Goal: Task Accomplishment & Management: Use online tool/utility

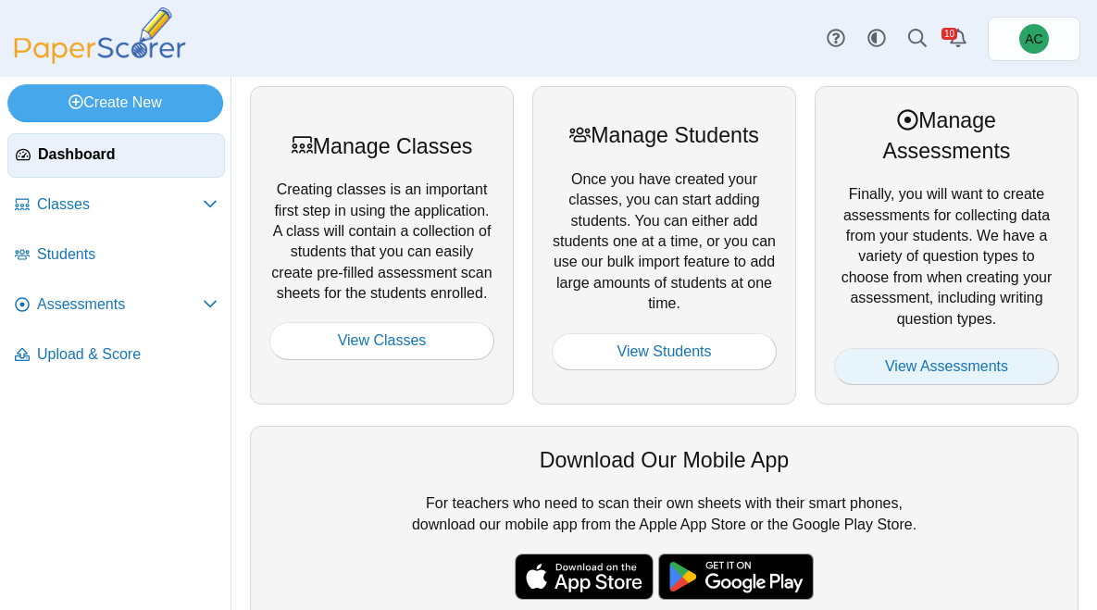
click at [891, 356] on link "View Assessments" at bounding box center [946, 366] width 225 height 37
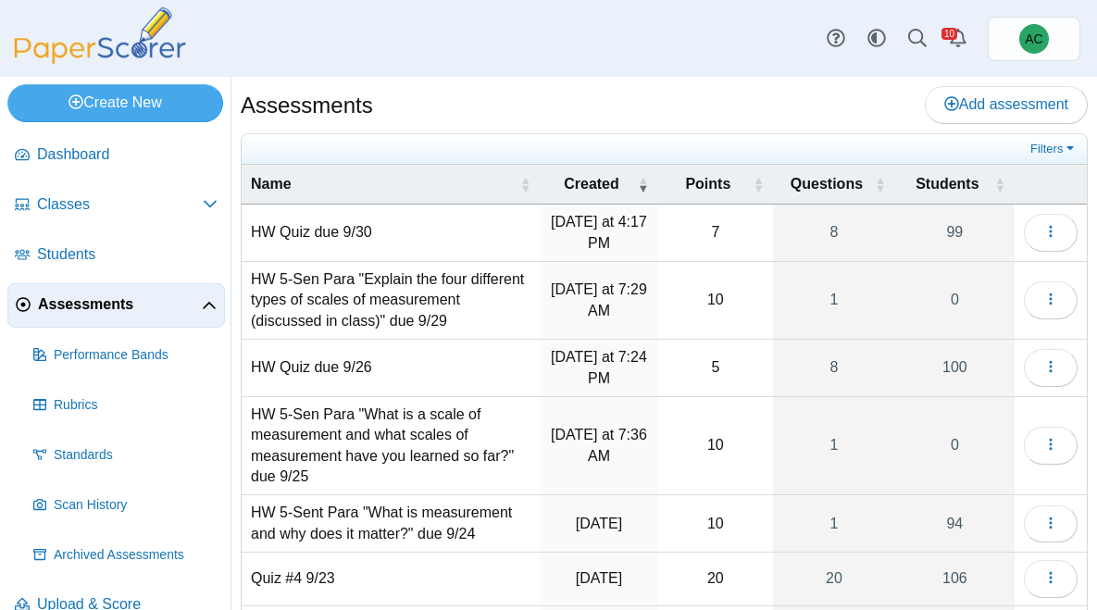
scroll to position [360, 0]
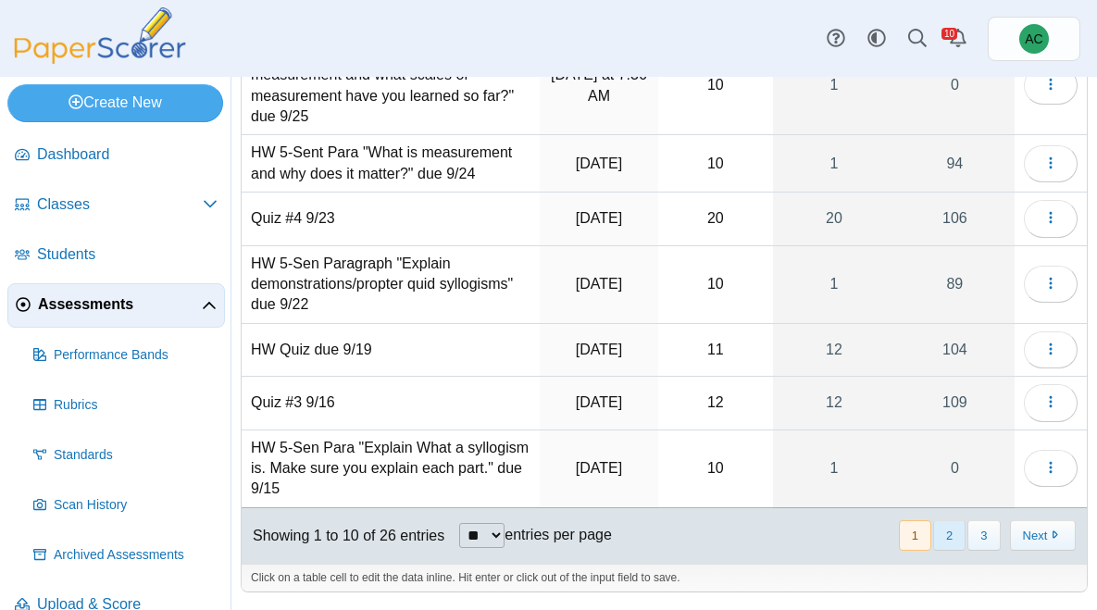
click at [941, 529] on button "2" at bounding box center [949, 535] width 32 height 31
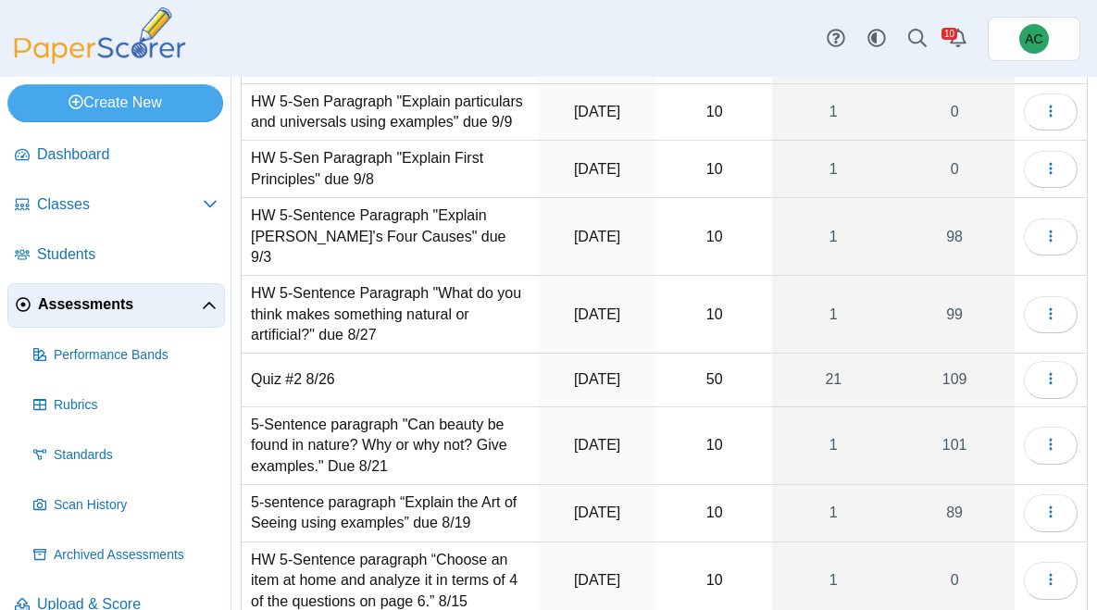
scroll to position [174, 0]
click at [1069, 233] on button "button" at bounding box center [1051, 237] width 54 height 37
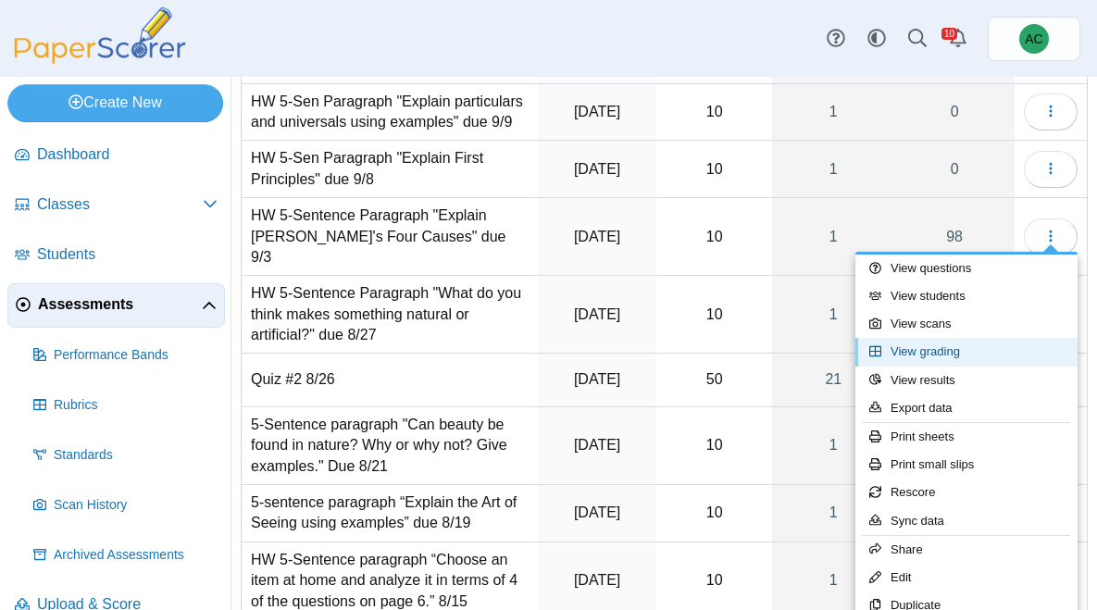
click at [946, 358] on link "View grading" at bounding box center [967, 352] width 222 height 28
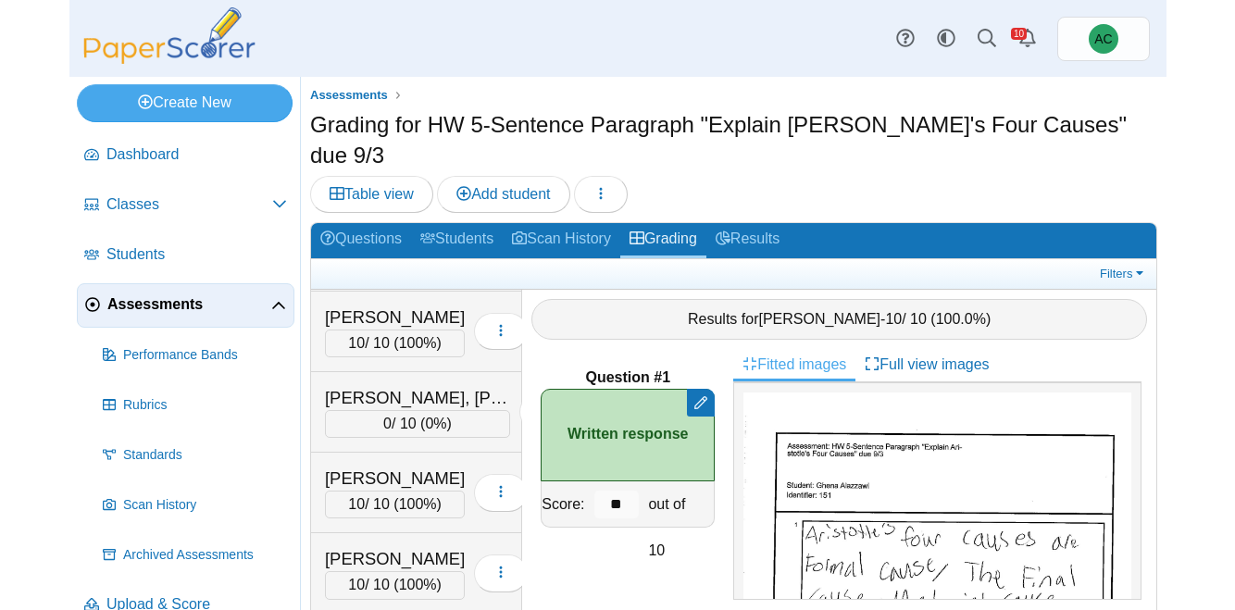
scroll to position [4196, 0]
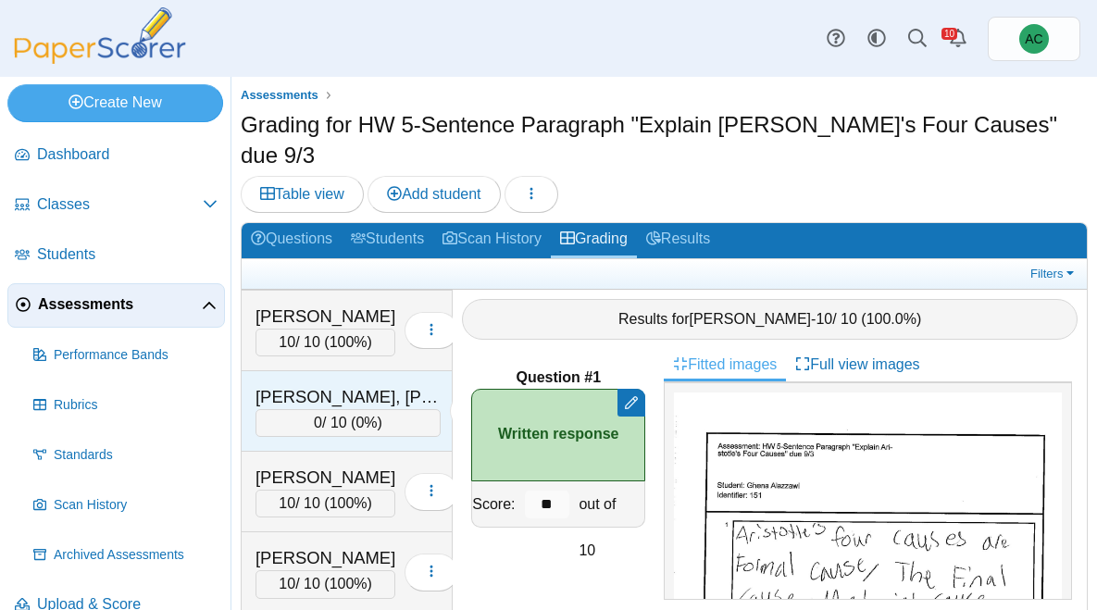
click at [328, 385] on div "Larsen, Jagger" at bounding box center [348, 397] width 185 height 24
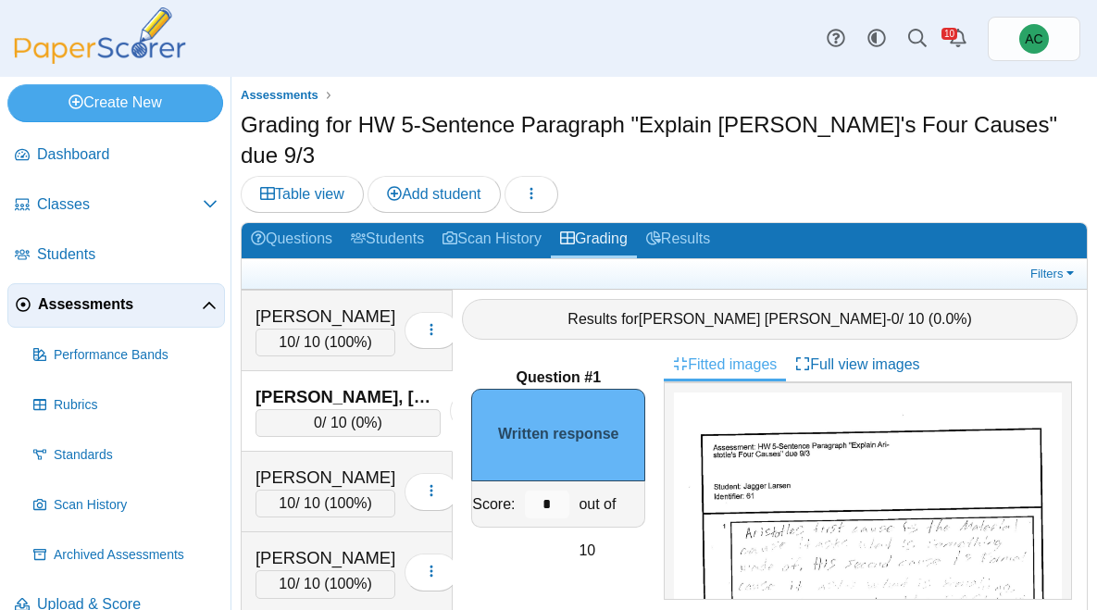
click at [555, 491] on input "*" at bounding box center [547, 505] width 45 height 28
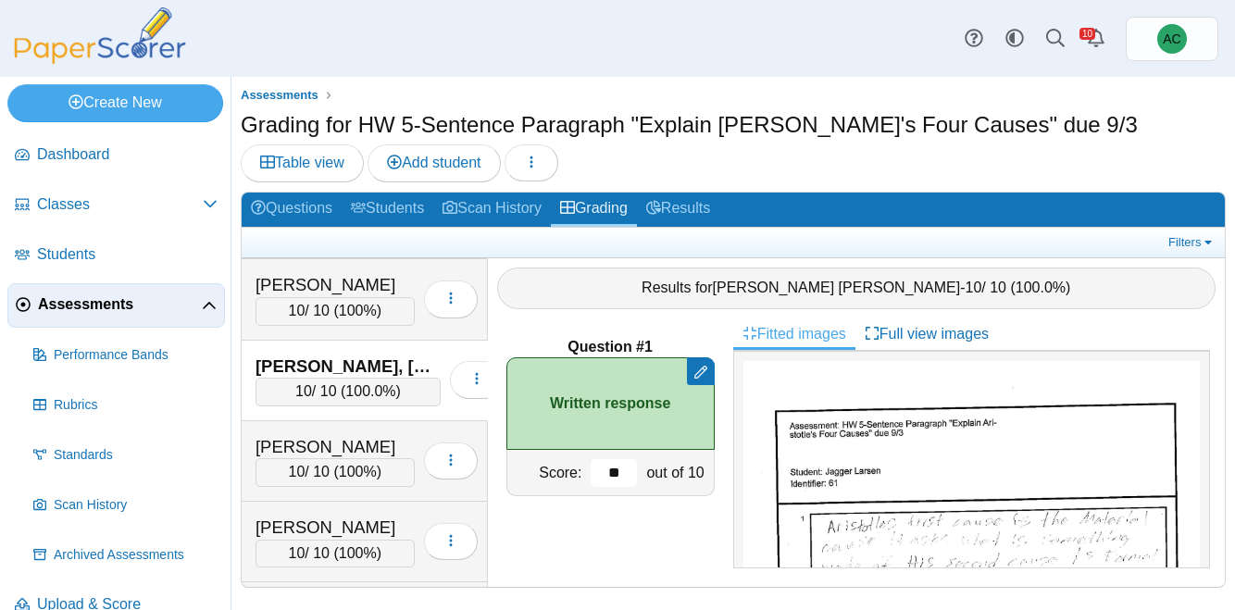
type input "**"
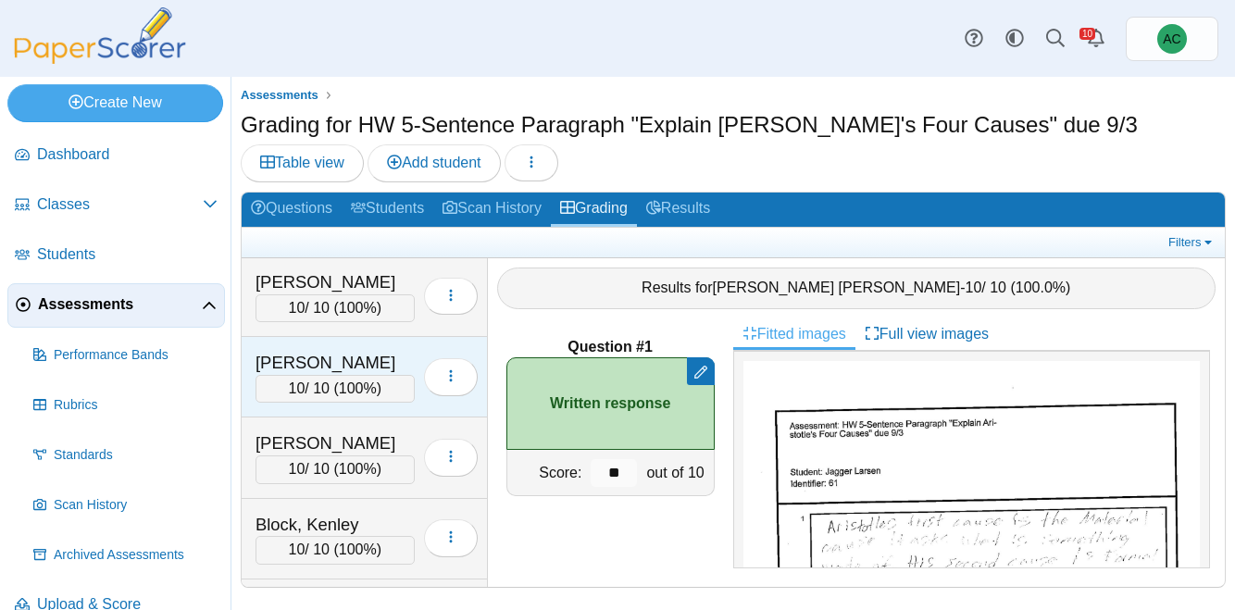
click at [307, 361] on div "Betts, Cason" at bounding box center [335, 363] width 159 height 24
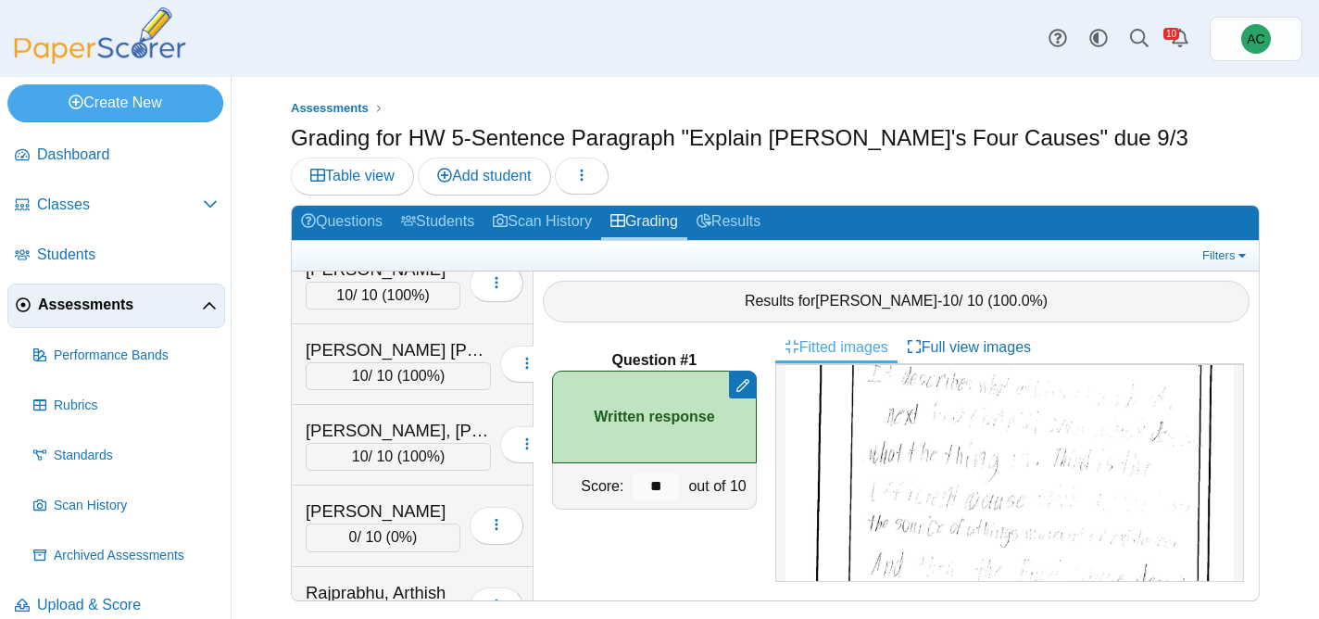
scroll to position [5551, 0]
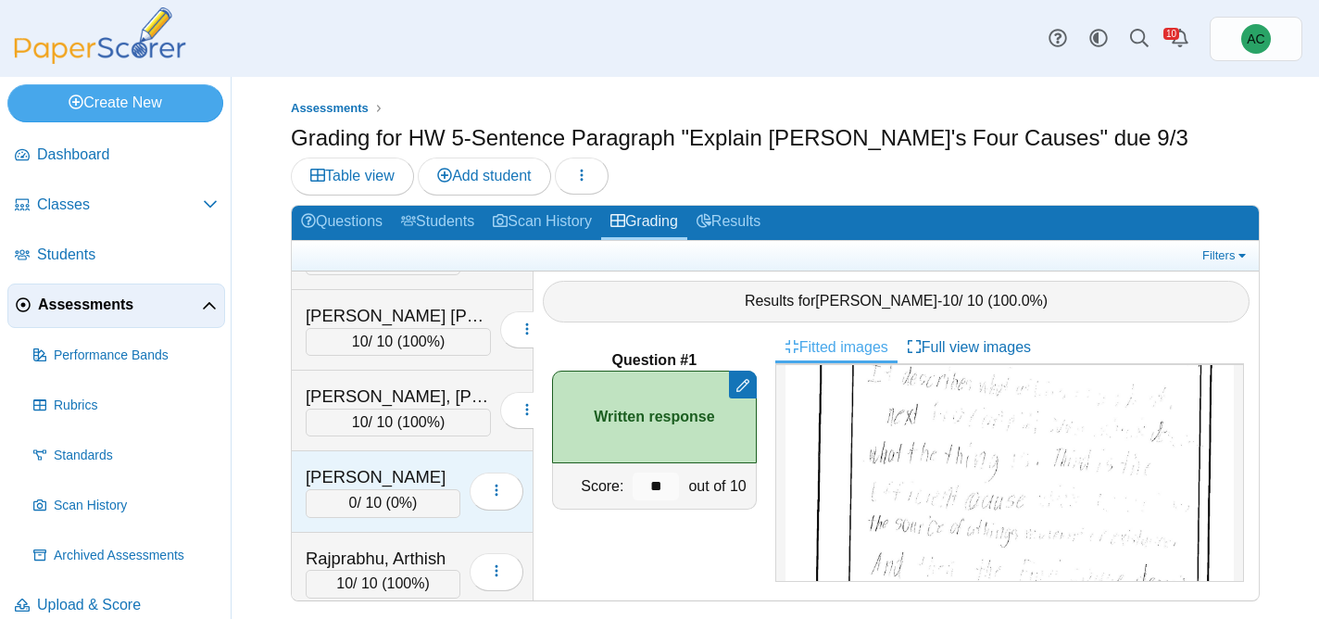
click at [356, 503] on div "0 / 10 ( 0% )" at bounding box center [383, 503] width 155 height 28
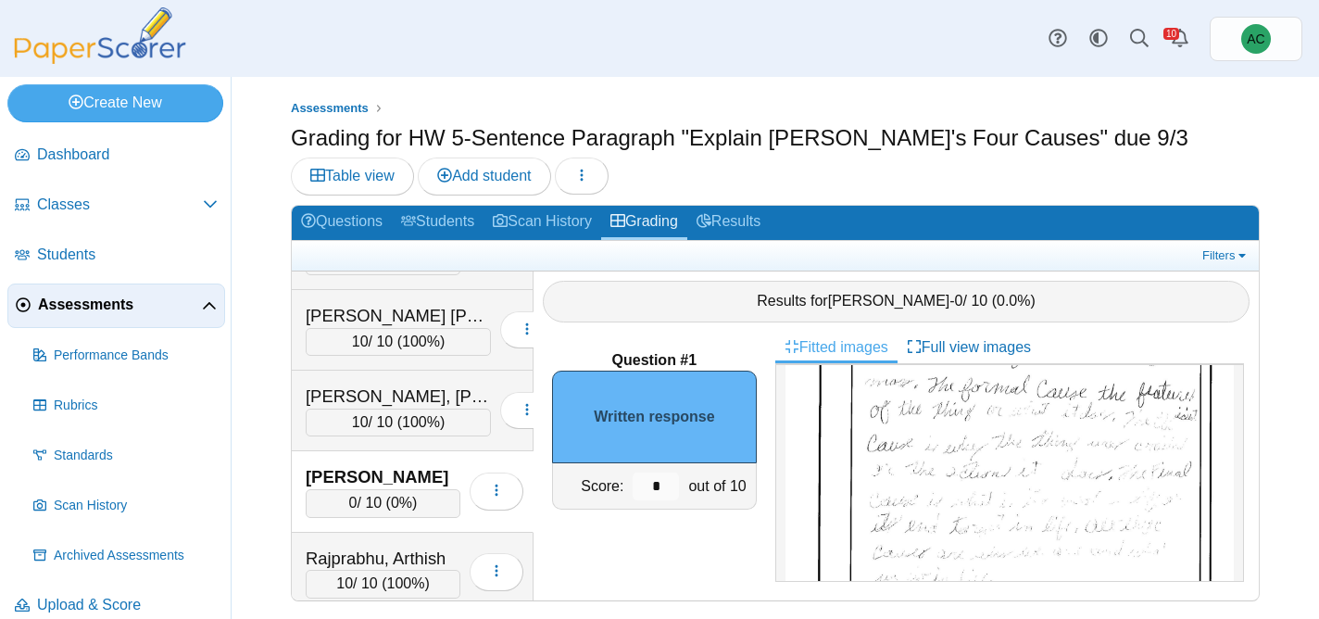
click at [883, 487] on img at bounding box center [1009, 479] width 448 height 633
click at [665, 476] on input "*" at bounding box center [655, 486] width 46 height 28
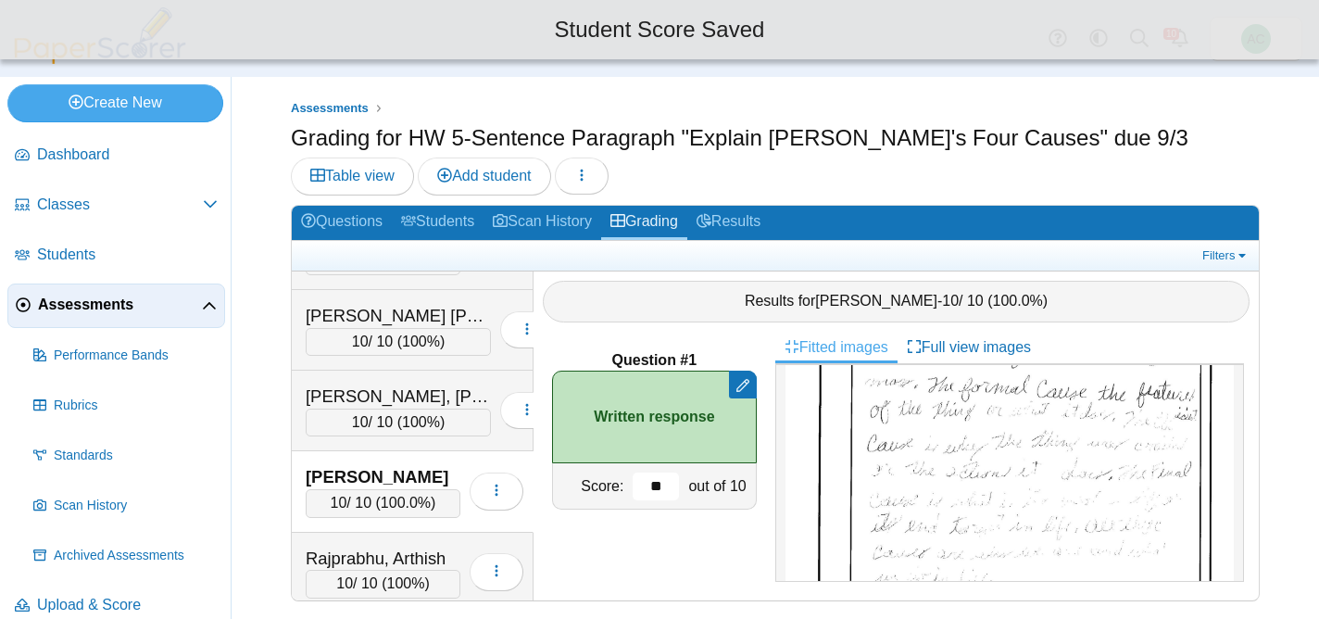
type input "**"
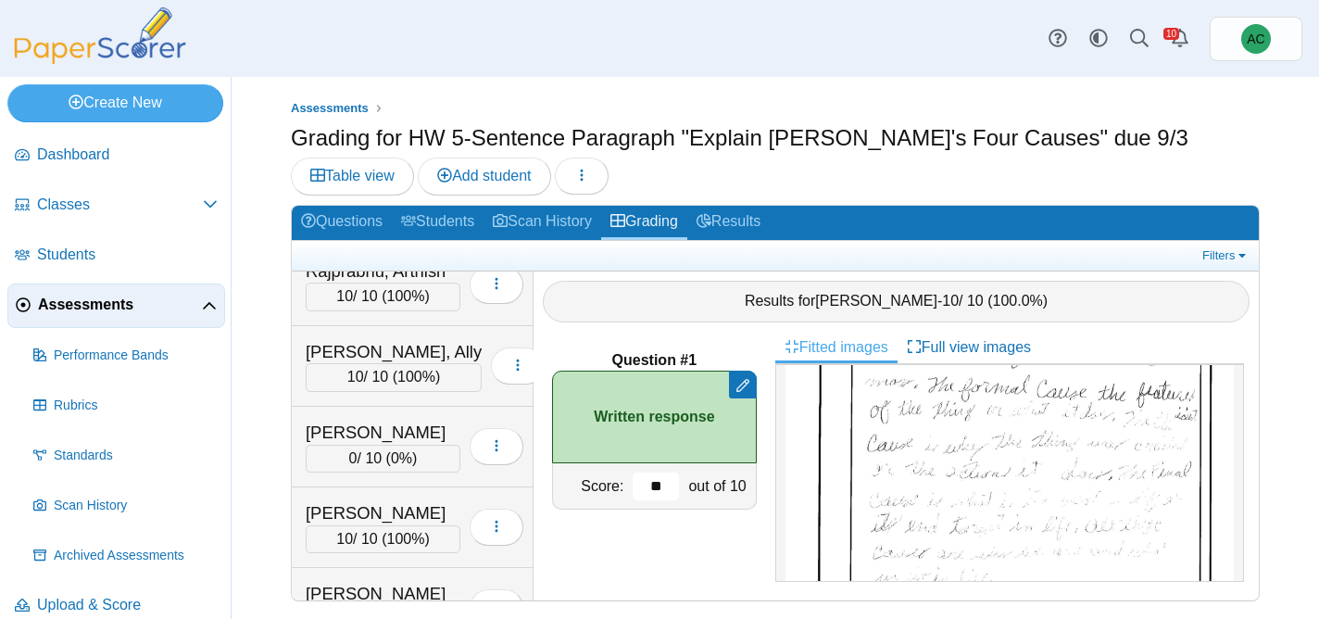
scroll to position [5844, 0]
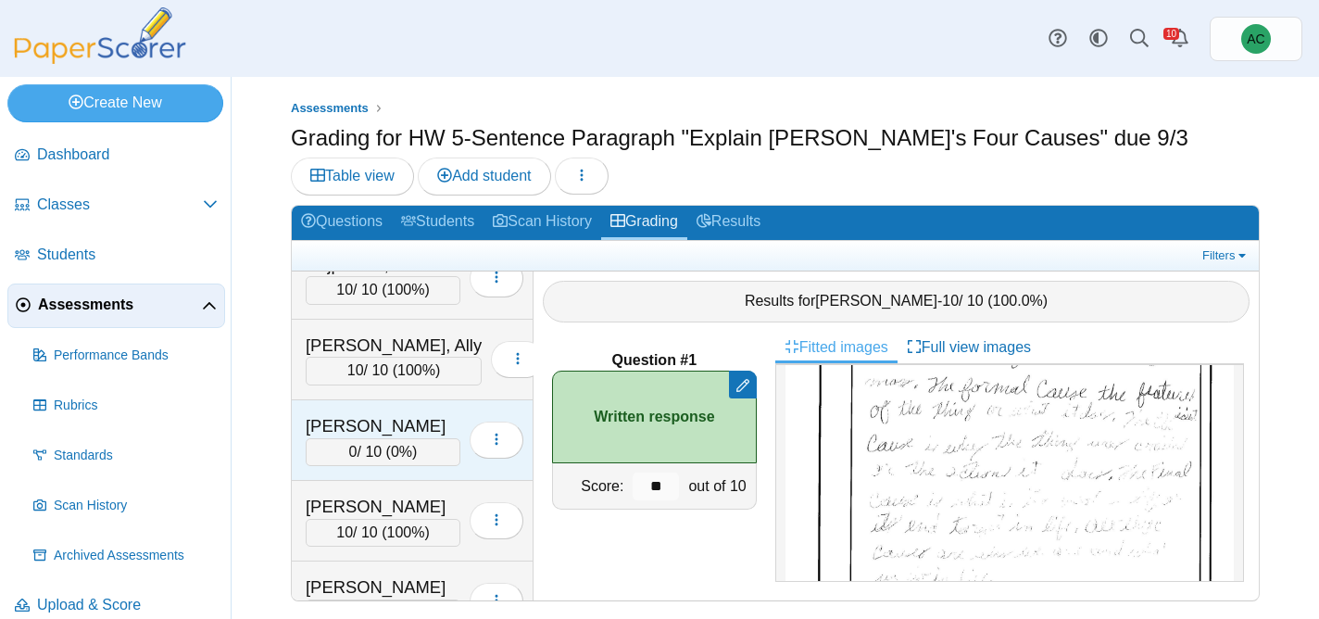
click at [383, 432] on div "Rennells, Scarlet" at bounding box center [383, 426] width 155 height 24
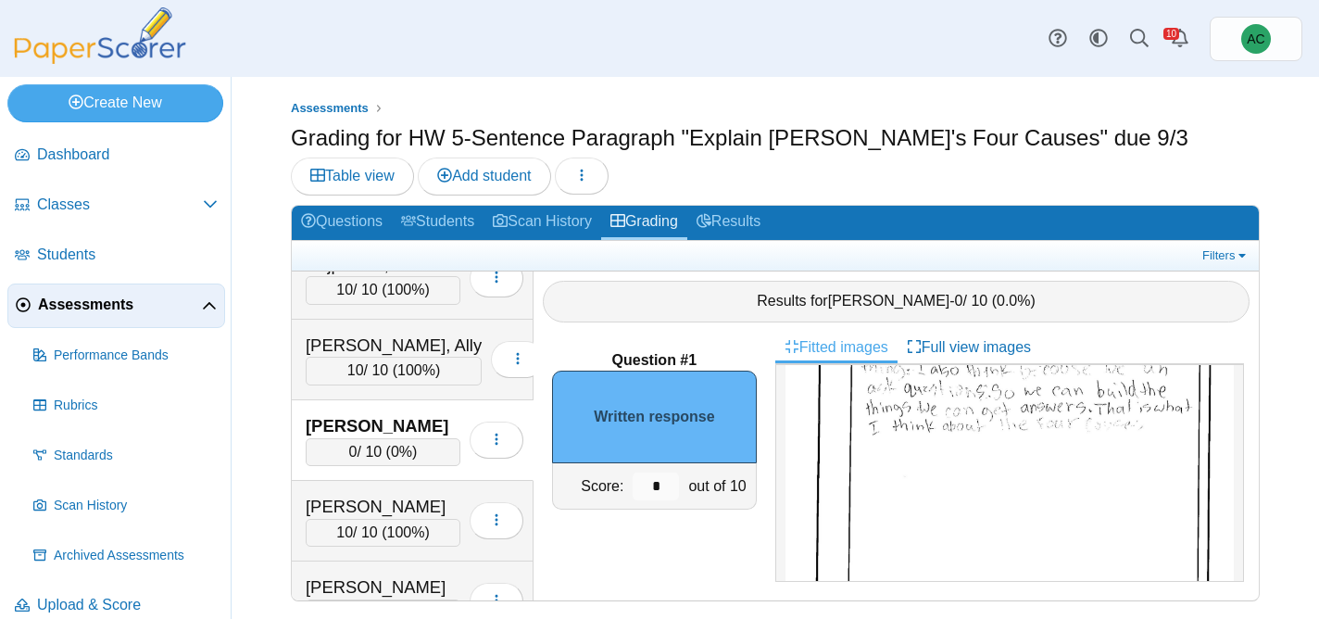
click at [842, 470] on img at bounding box center [1009, 479] width 448 height 633
click at [665, 491] on input "*" at bounding box center [655, 486] width 46 height 28
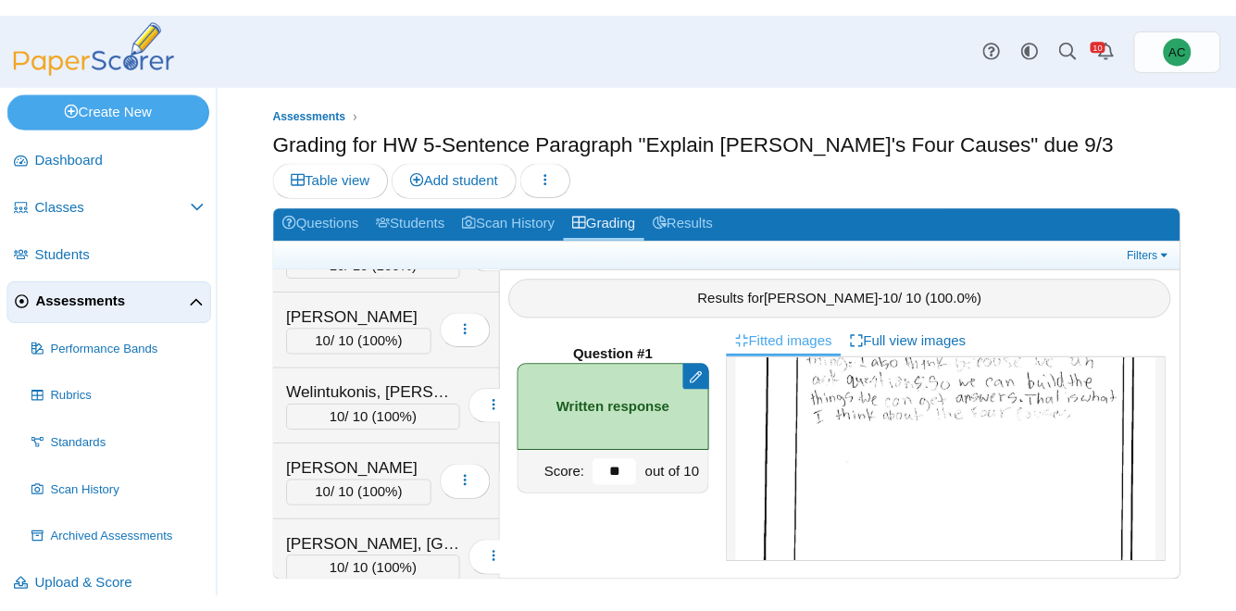
scroll to position [7580, 0]
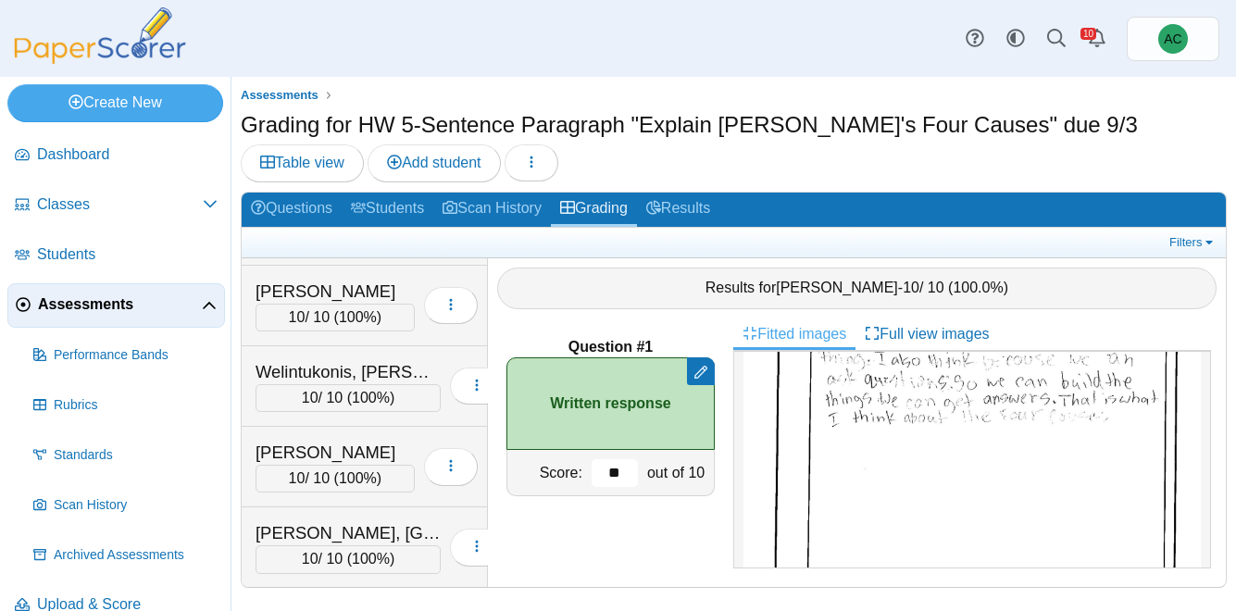
type input "**"
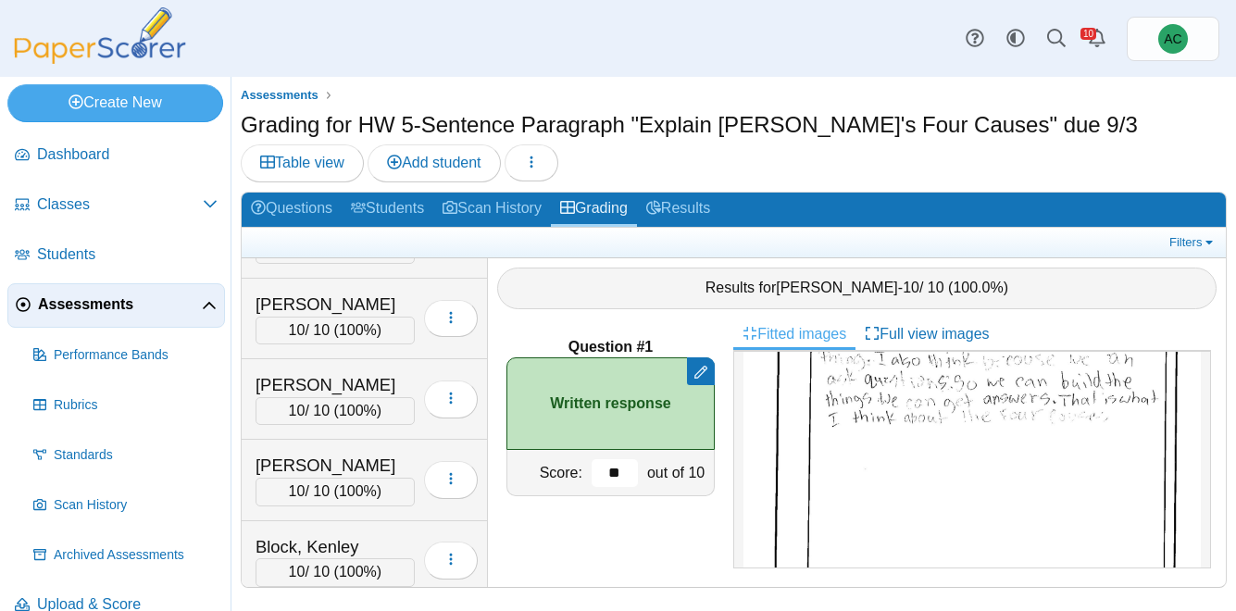
scroll to position [964, 0]
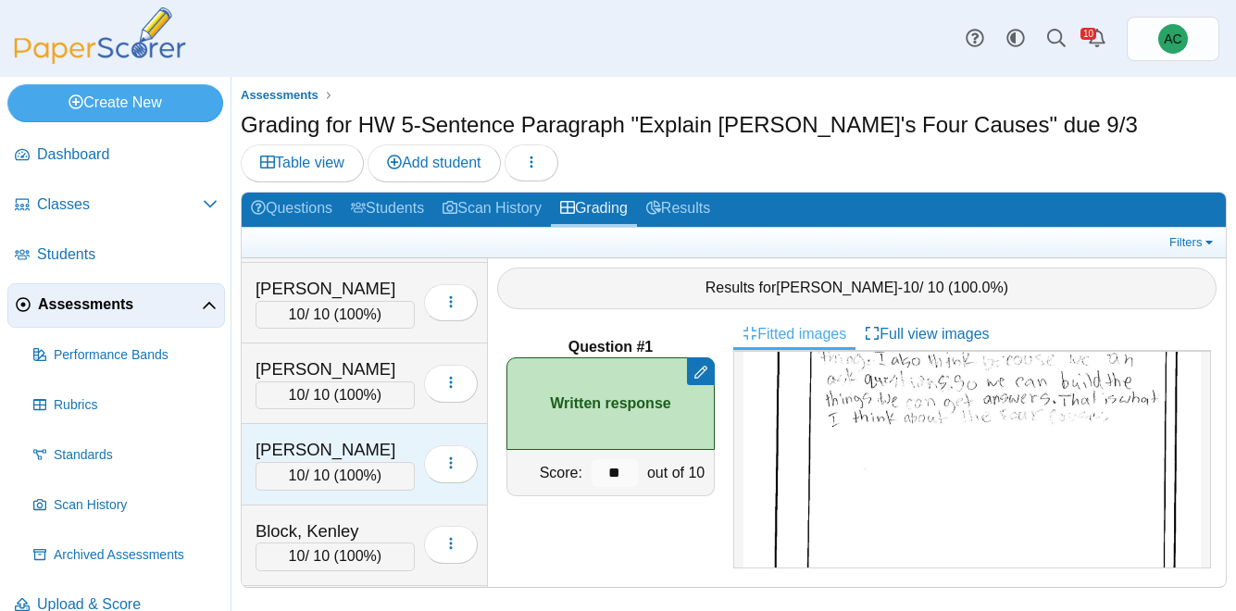
click at [334, 470] on div "10 / 10 ( 100% )" at bounding box center [335, 476] width 159 height 28
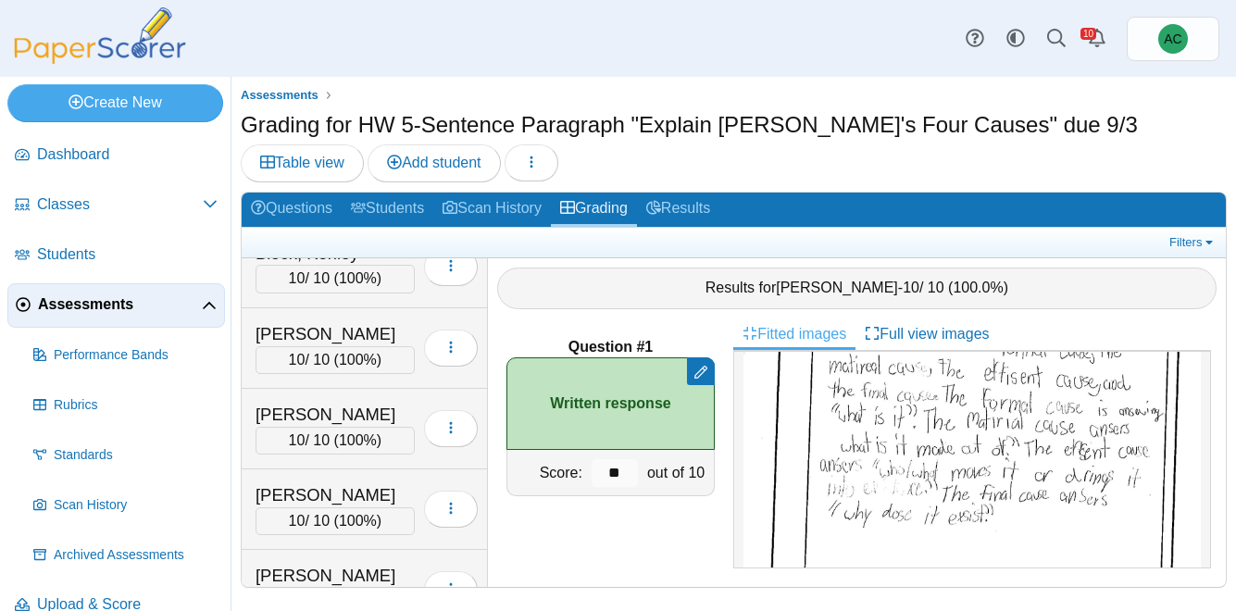
scroll to position [1255, 0]
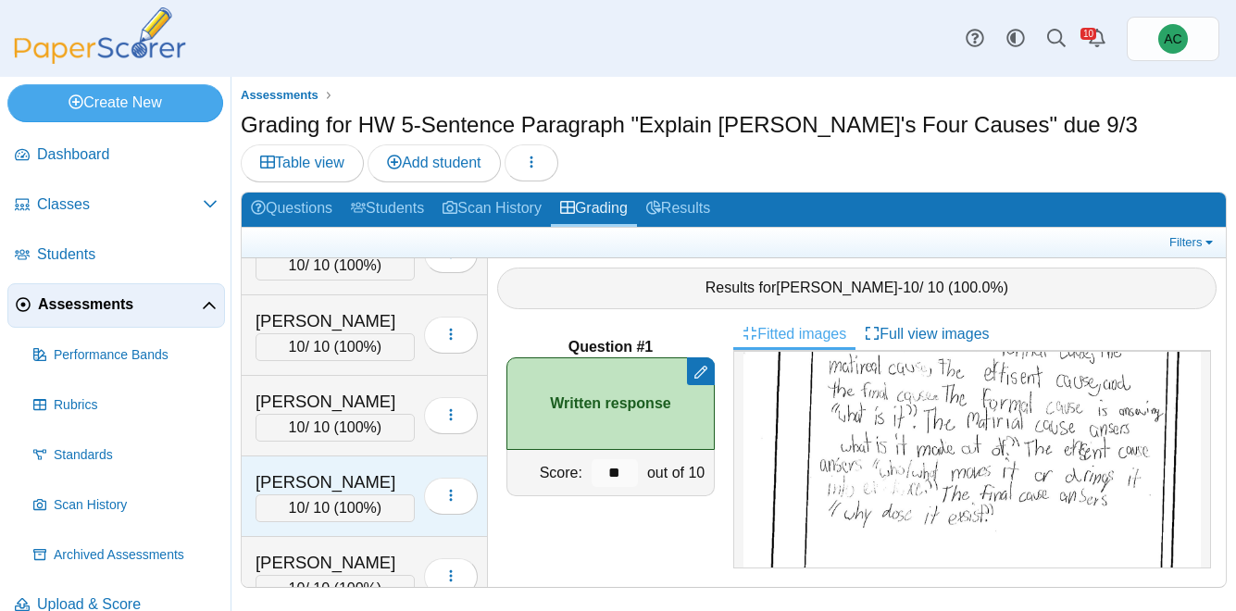
click at [373, 475] on div "Burton, Avery" at bounding box center [335, 482] width 159 height 24
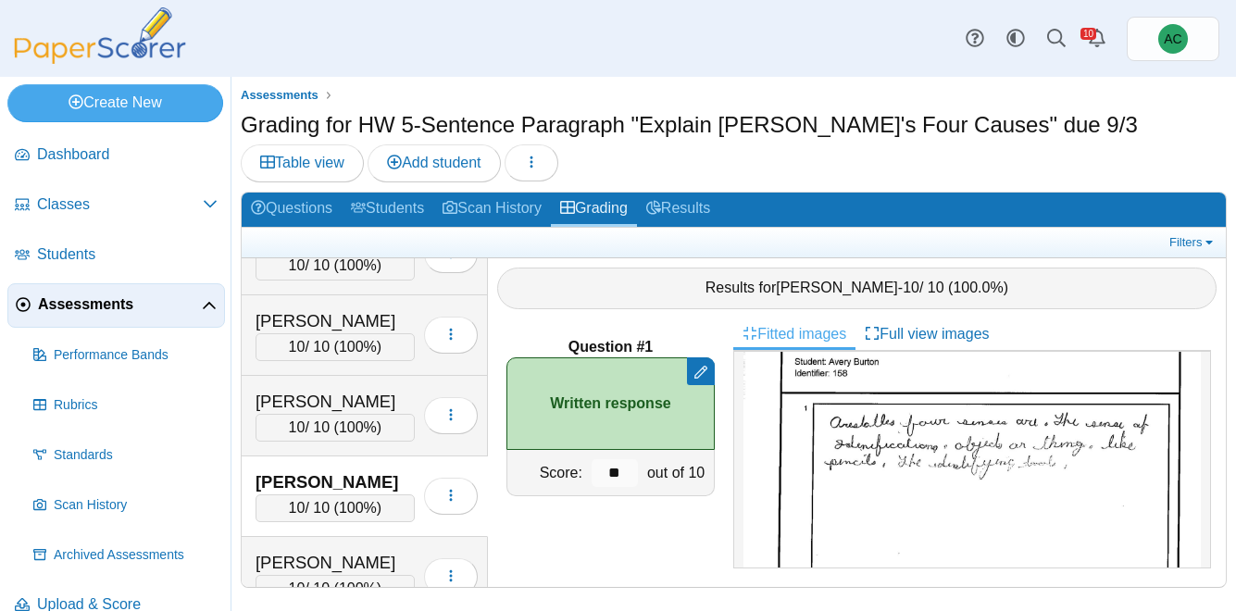
scroll to position [108, 0]
click at [916, 433] on img at bounding box center [972, 575] width 457 height 645
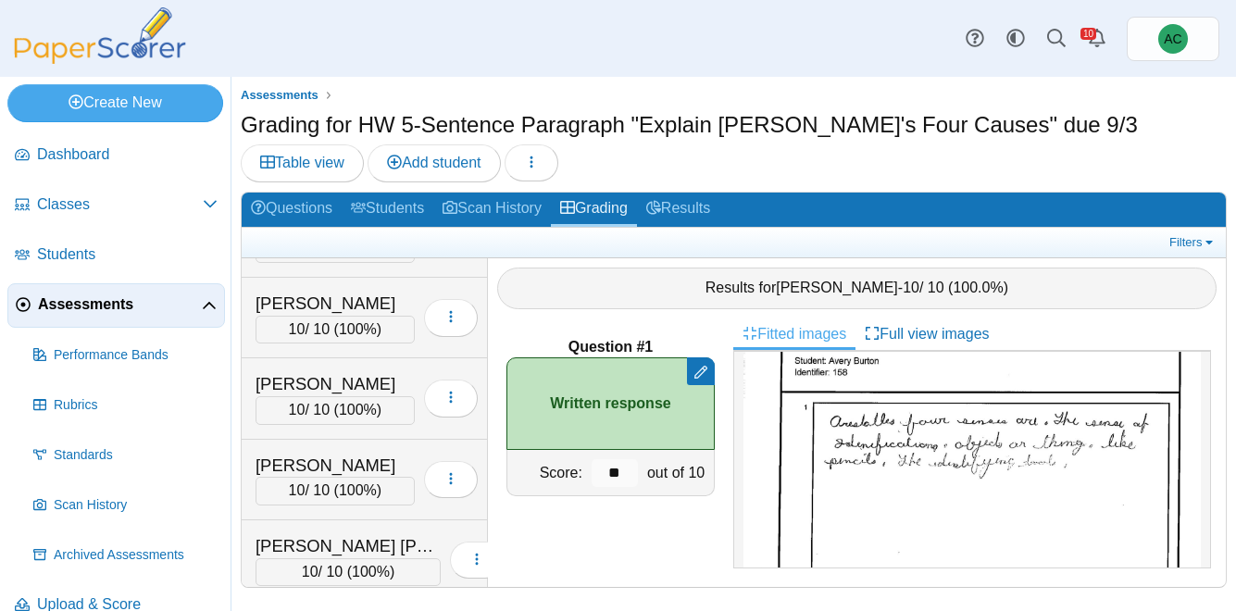
scroll to position [2075, 0]
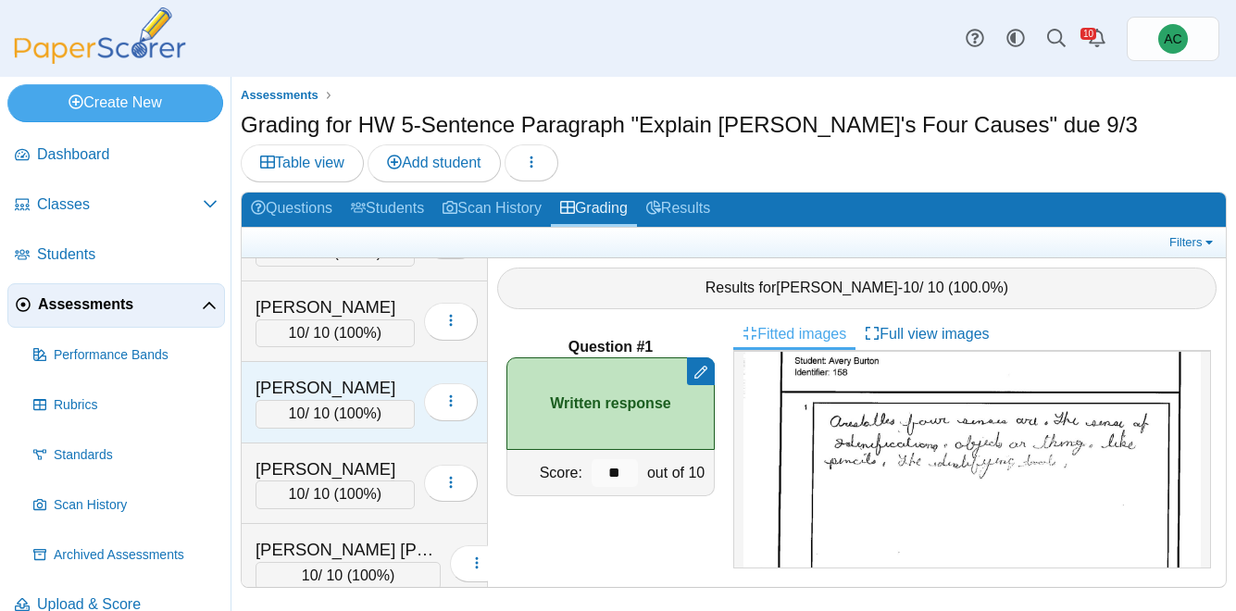
click at [303, 405] on div "10 / 10 ( 100% )" at bounding box center [335, 414] width 159 height 28
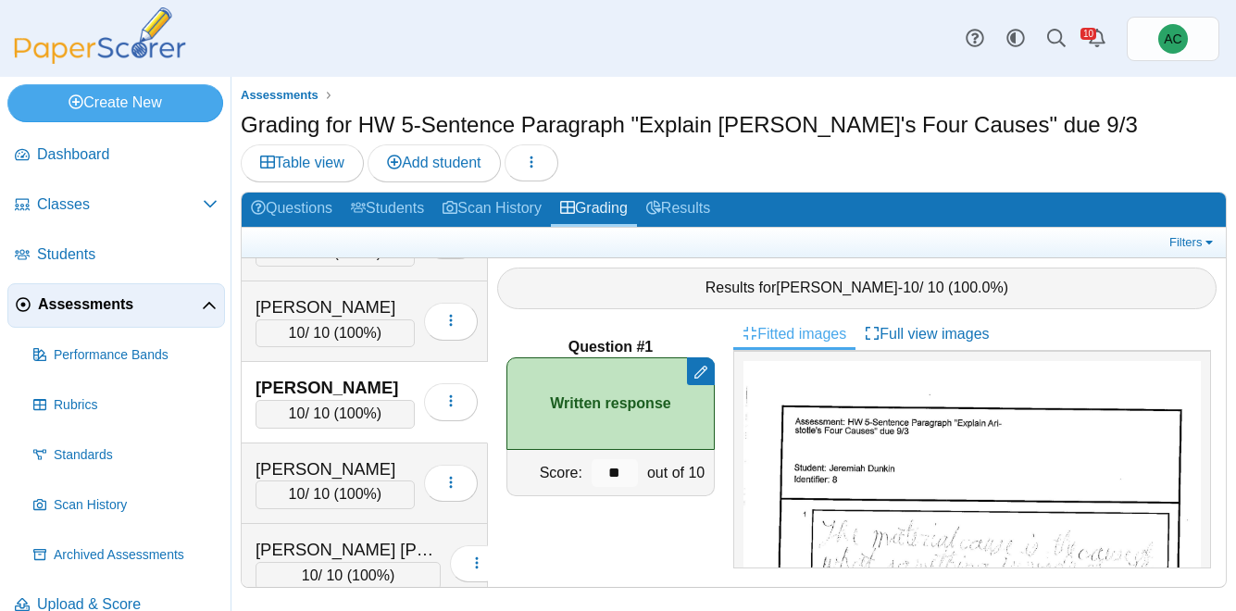
scroll to position [106, 0]
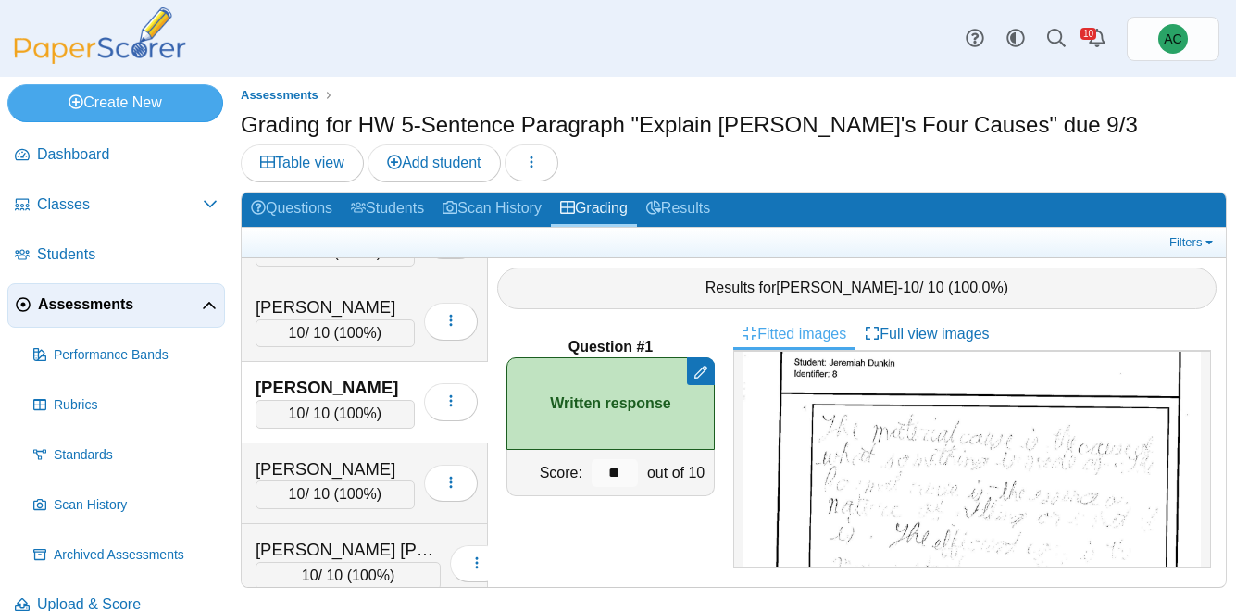
click at [970, 480] on img at bounding box center [972, 578] width 457 height 645
click at [112, 308] on span "Assessments" at bounding box center [120, 304] width 164 height 20
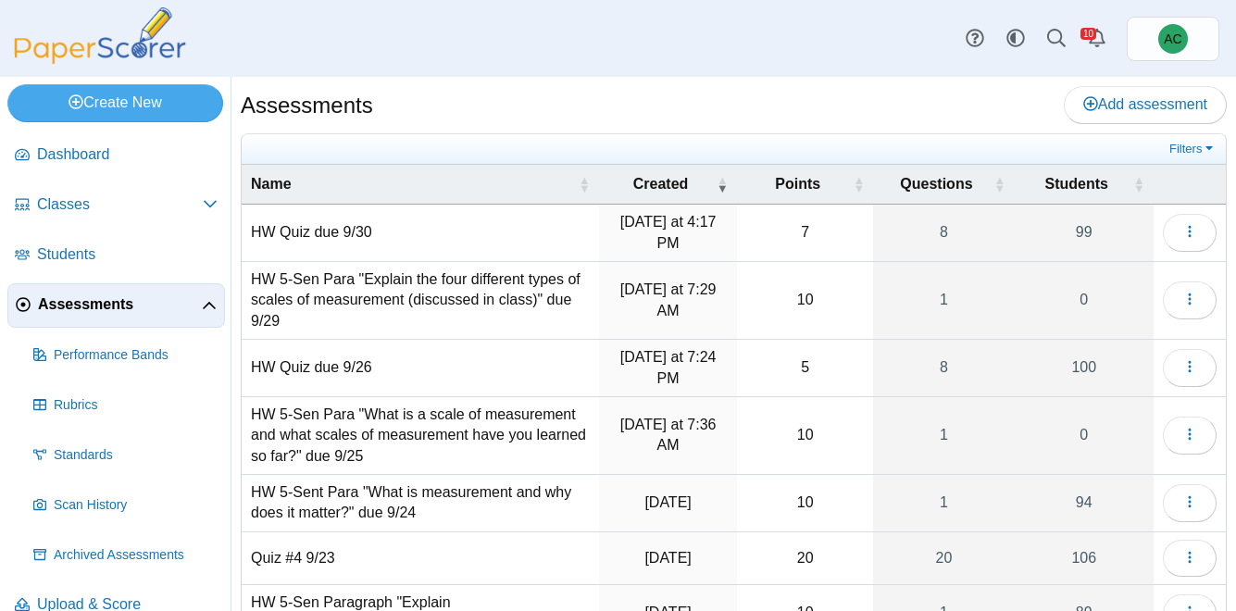
scroll to position [293, 0]
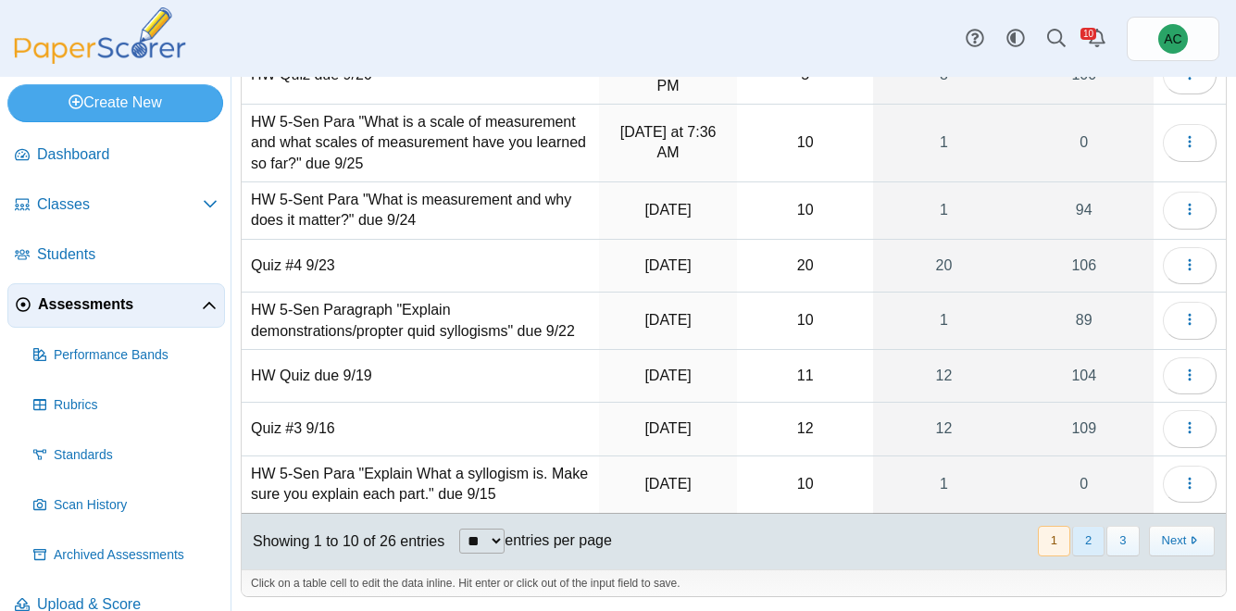
click at [1093, 542] on button "2" at bounding box center [1088, 541] width 32 height 31
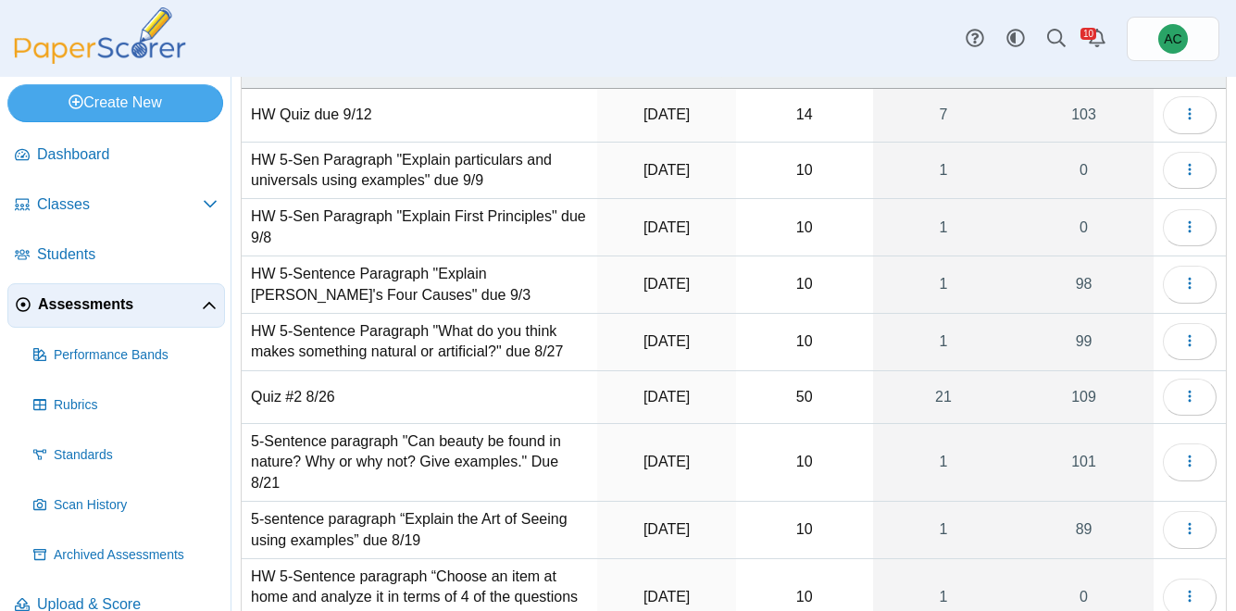
scroll to position [113, 0]
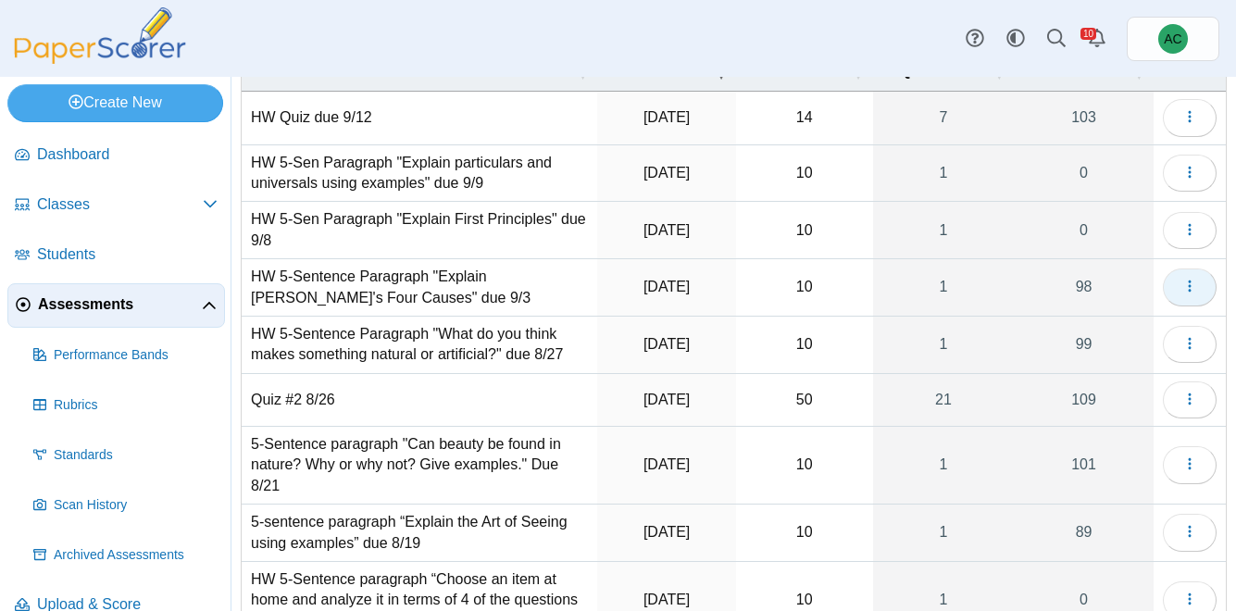
click at [1186, 282] on icon "button" at bounding box center [1190, 286] width 15 height 15
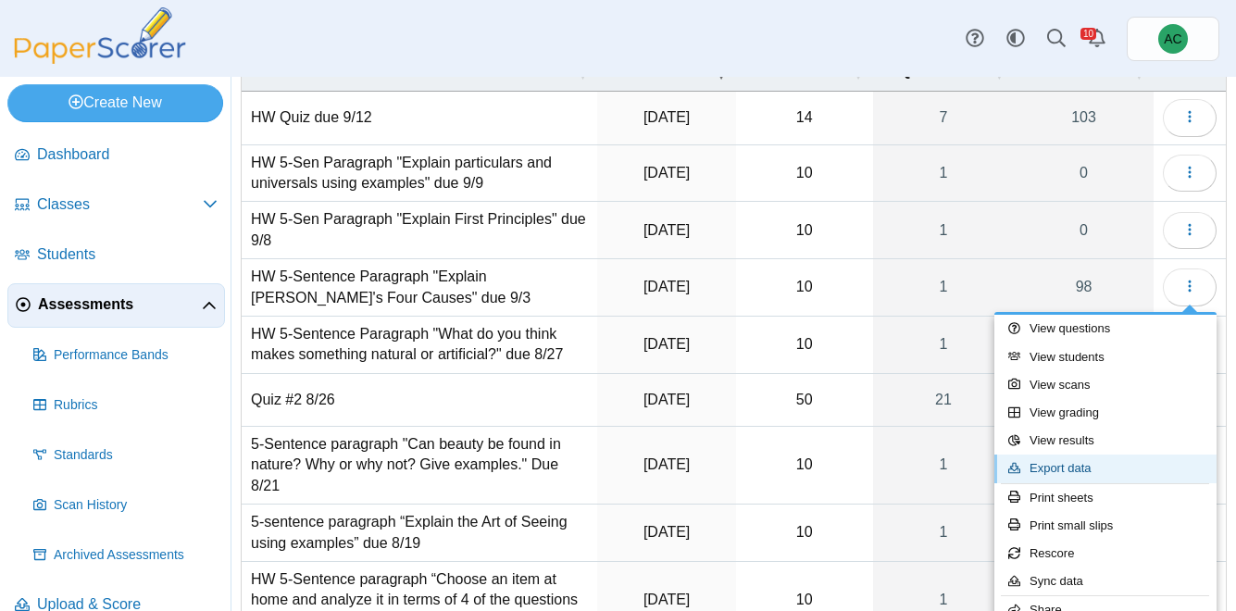
click at [1066, 461] on link "Export data" at bounding box center [1106, 469] width 222 height 28
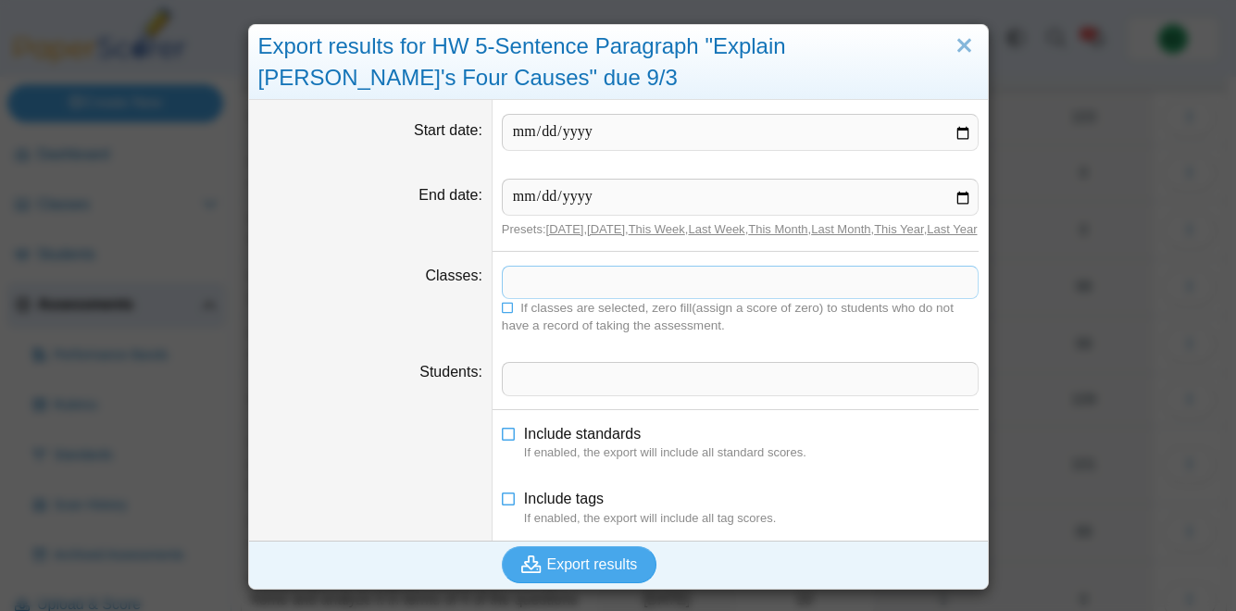
click at [514, 298] on span at bounding box center [740, 282] width 475 height 31
click at [507, 312] on icon at bounding box center [508, 306] width 13 height 11
click at [556, 572] on span "Export results" at bounding box center [592, 565] width 91 height 16
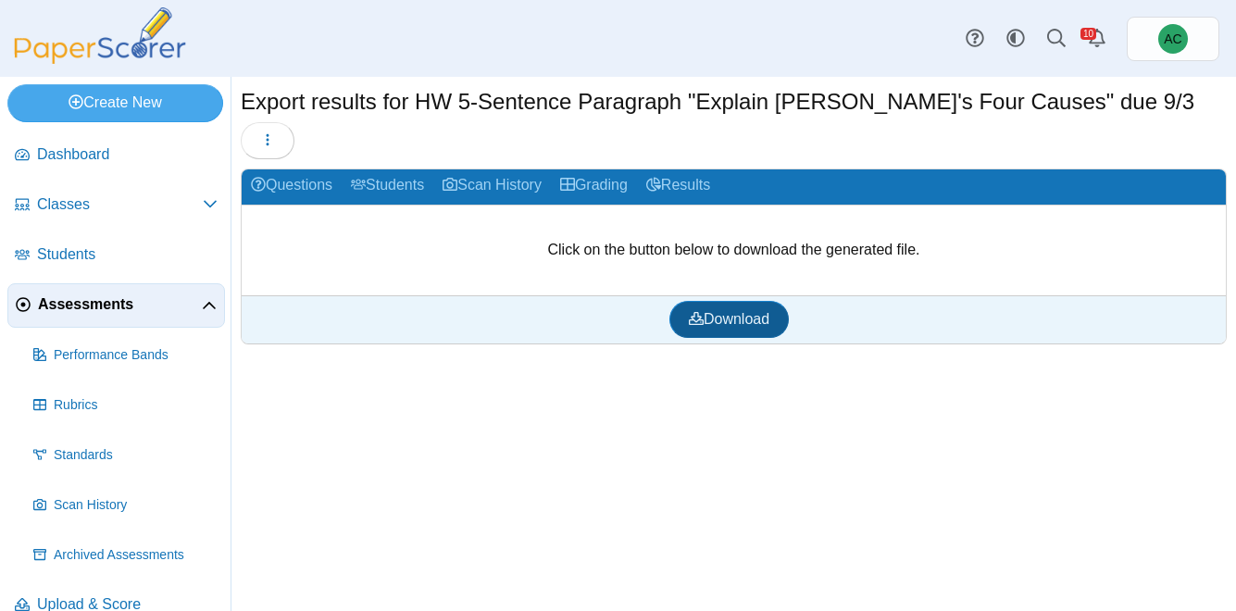
click at [739, 311] on span "Download" at bounding box center [729, 319] width 81 height 16
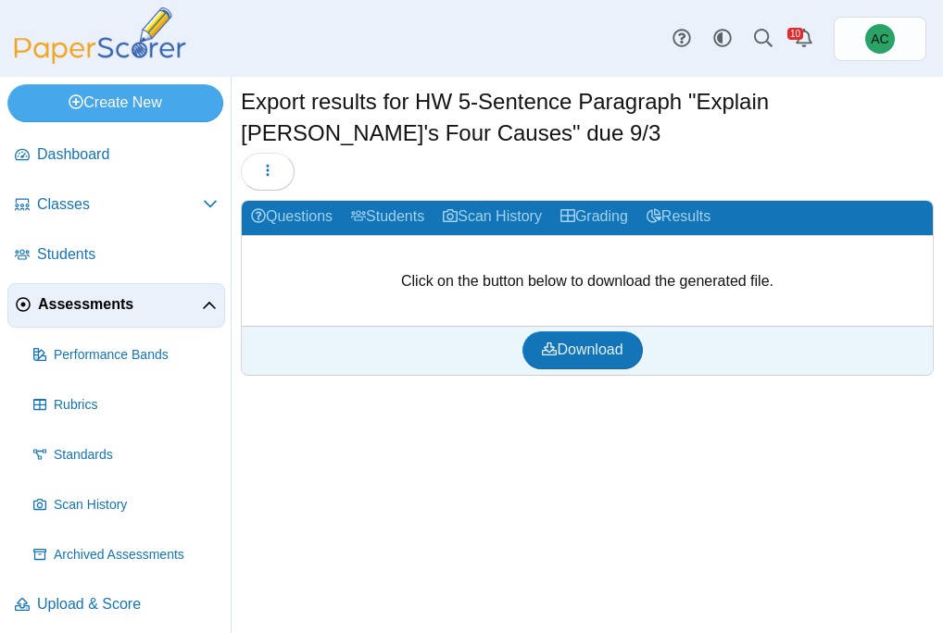
click at [115, 303] on span "Assessments" at bounding box center [120, 304] width 164 height 20
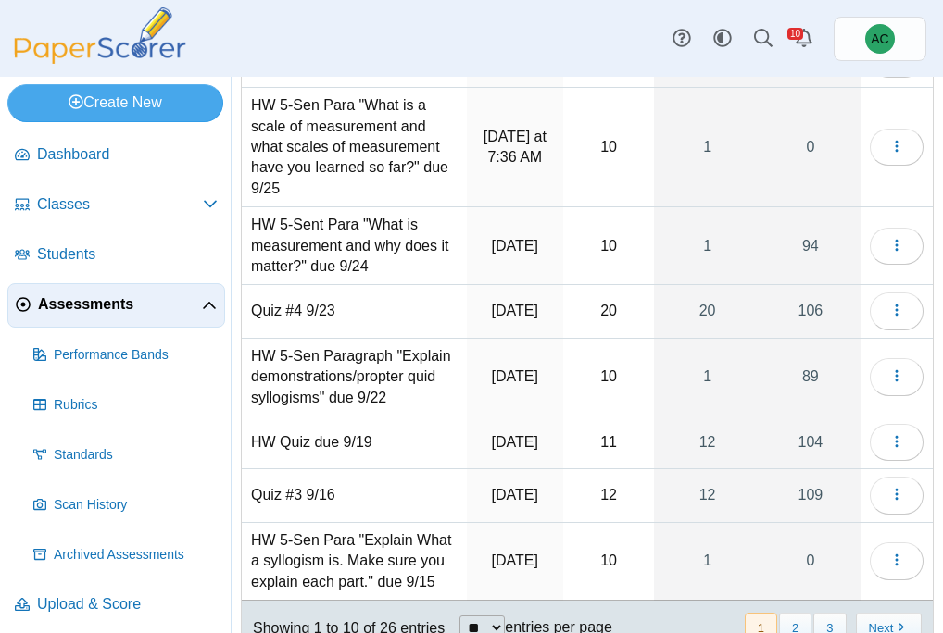
scroll to position [411, 0]
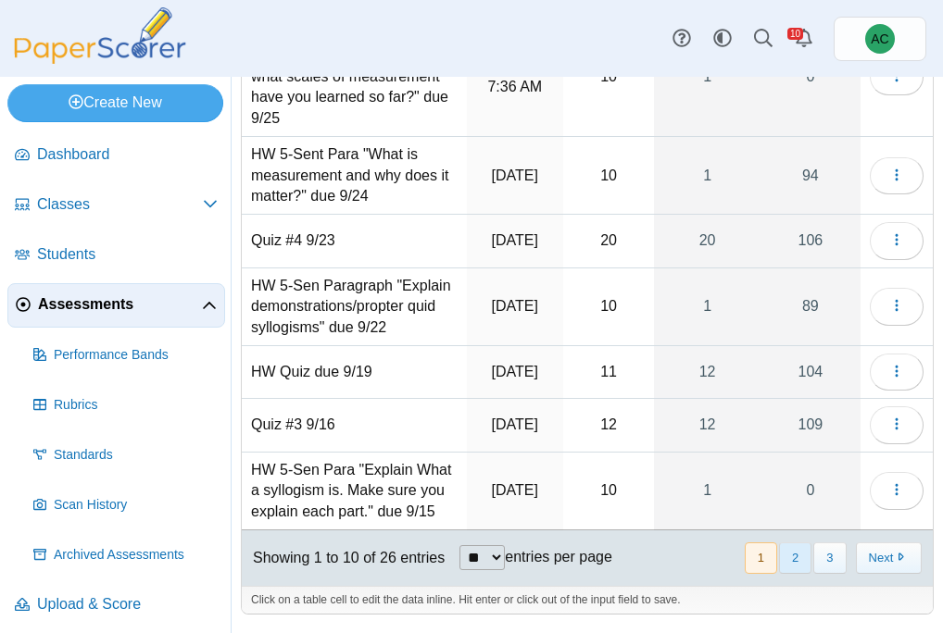
click at [786, 557] on button "2" at bounding box center [795, 558] width 32 height 31
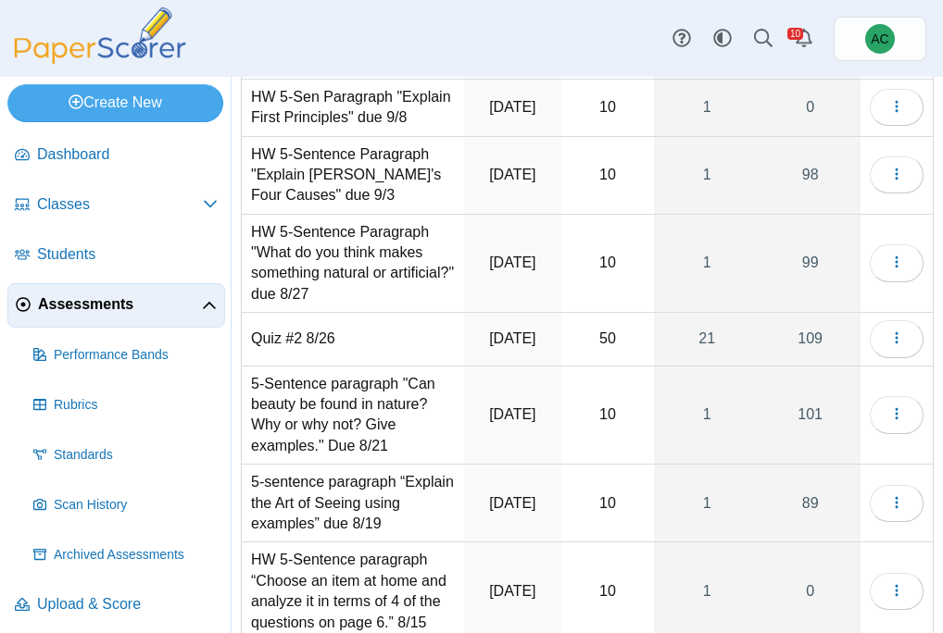
scroll to position [247, 0]
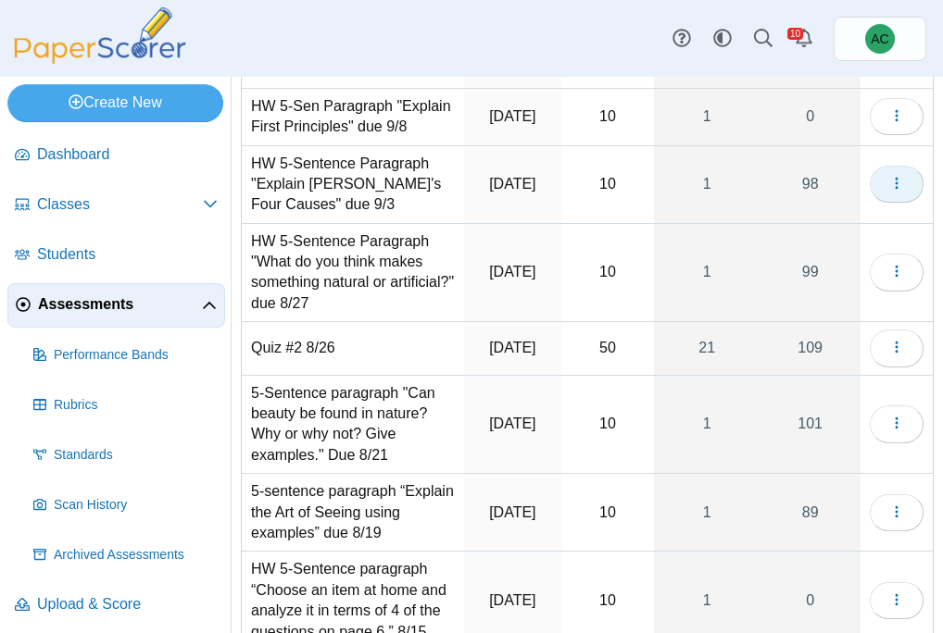
click at [899, 191] on icon "button" at bounding box center [896, 183] width 15 height 15
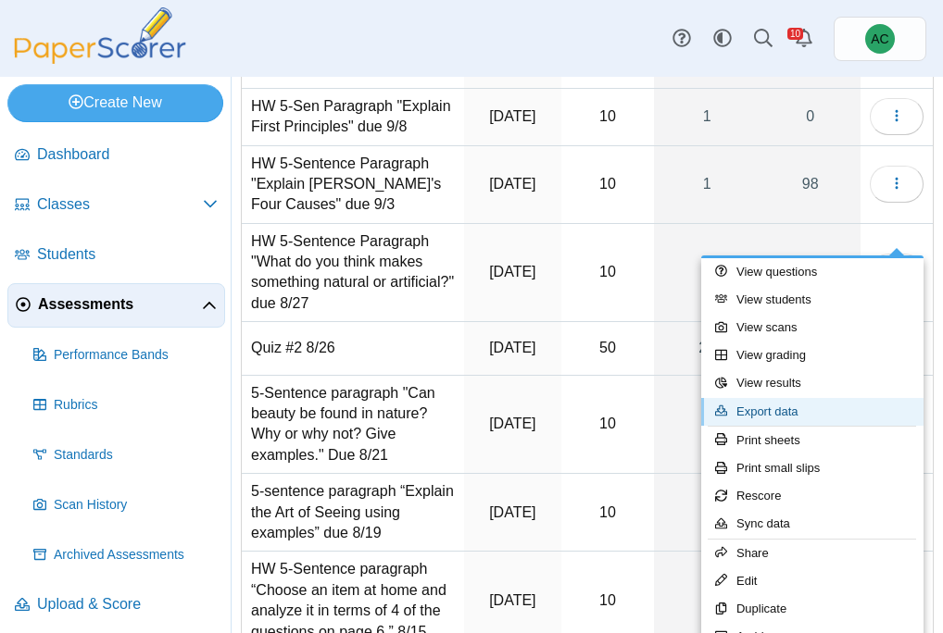
click at [770, 406] on link "Export data" at bounding box center [812, 412] width 222 height 28
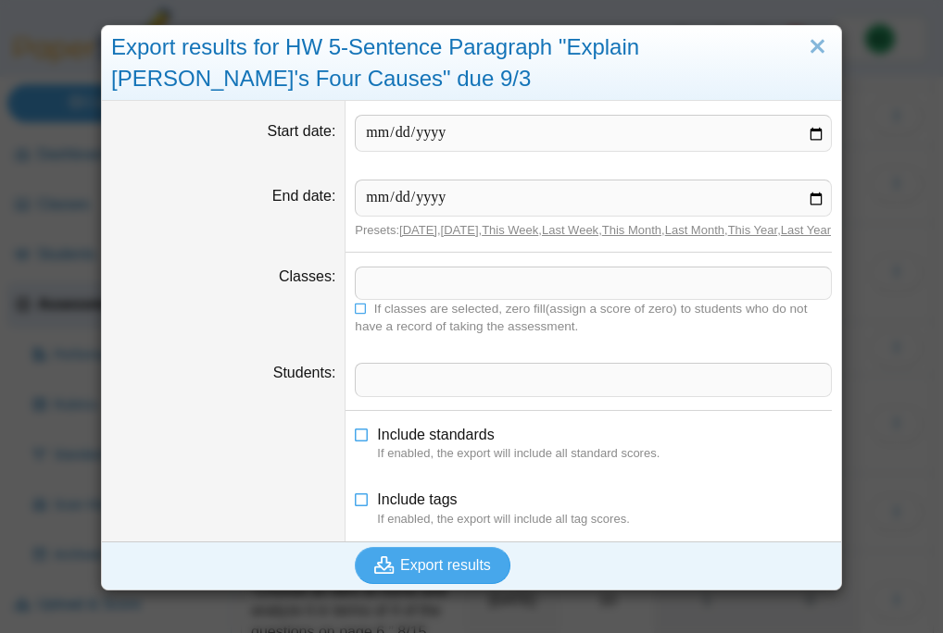
click at [390, 299] on span at bounding box center [593, 283] width 475 height 31
click at [361, 313] on icon at bounding box center [361, 307] width 13 height 11
click at [407, 573] on span "Export results" at bounding box center [445, 565] width 91 height 16
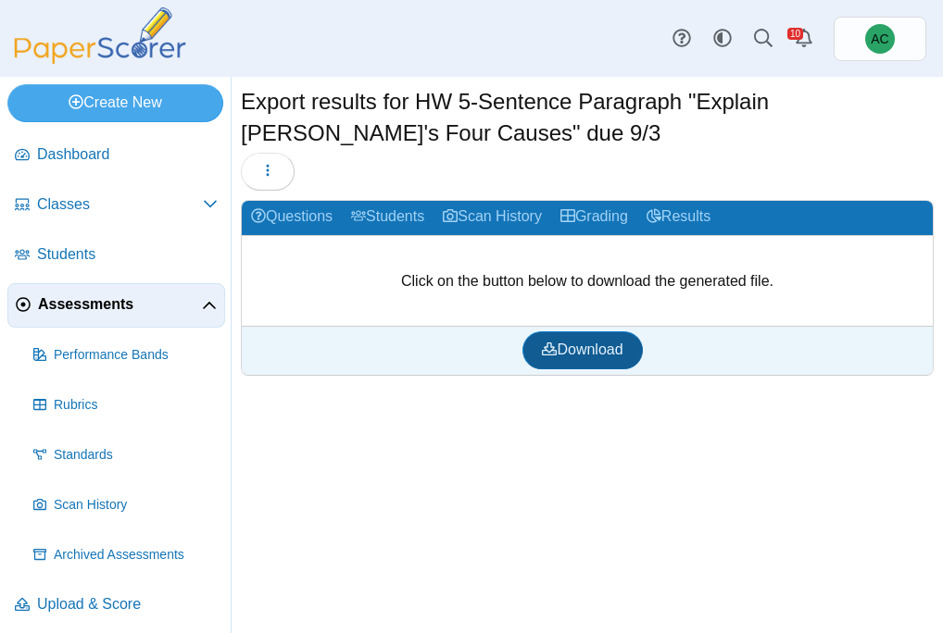
click at [585, 358] on link "Download" at bounding box center [581, 350] width 119 height 37
click at [94, 302] on span "Assessments" at bounding box center [120, 304] width 164 height 20
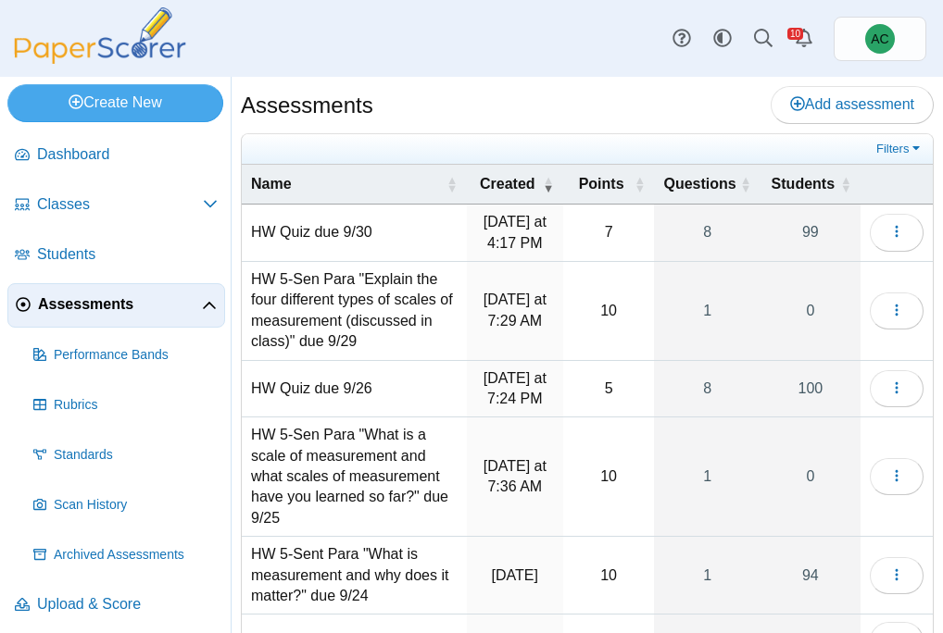
scroll to position [411, 0]
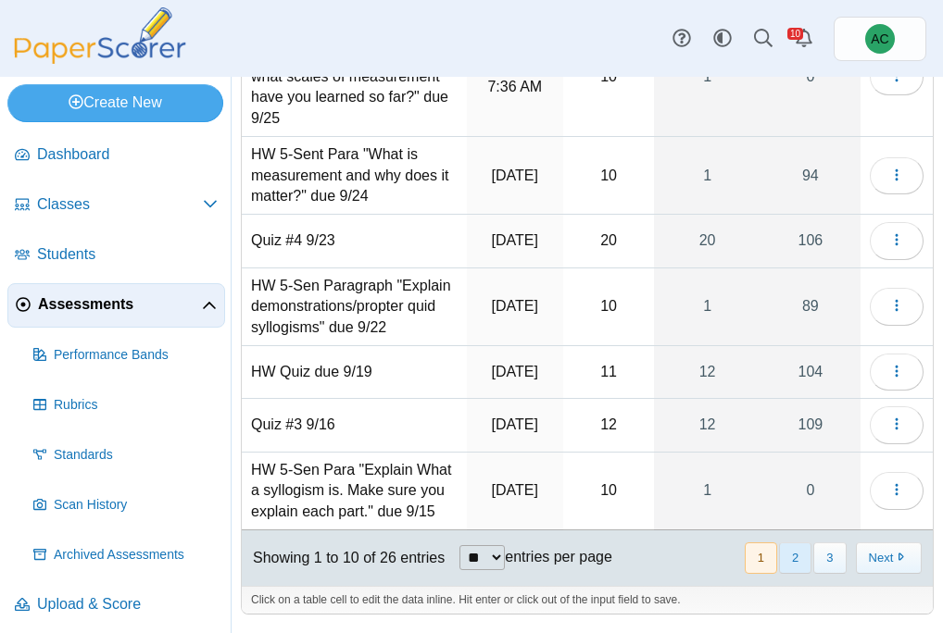
click at [786, 557] on button "2" at bounding box center [795, 558] width 32 height 31
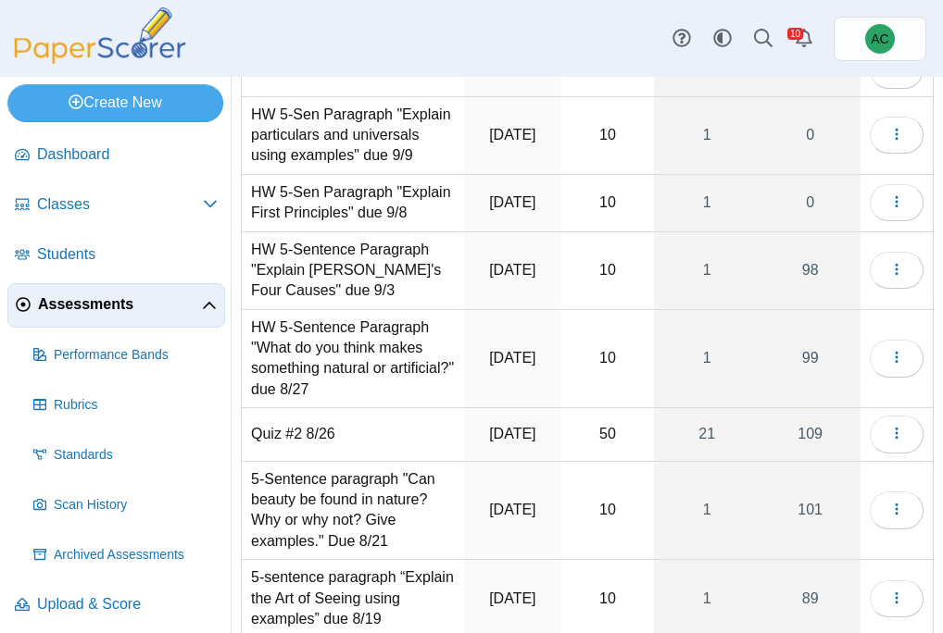
scroll to position [151, 0]
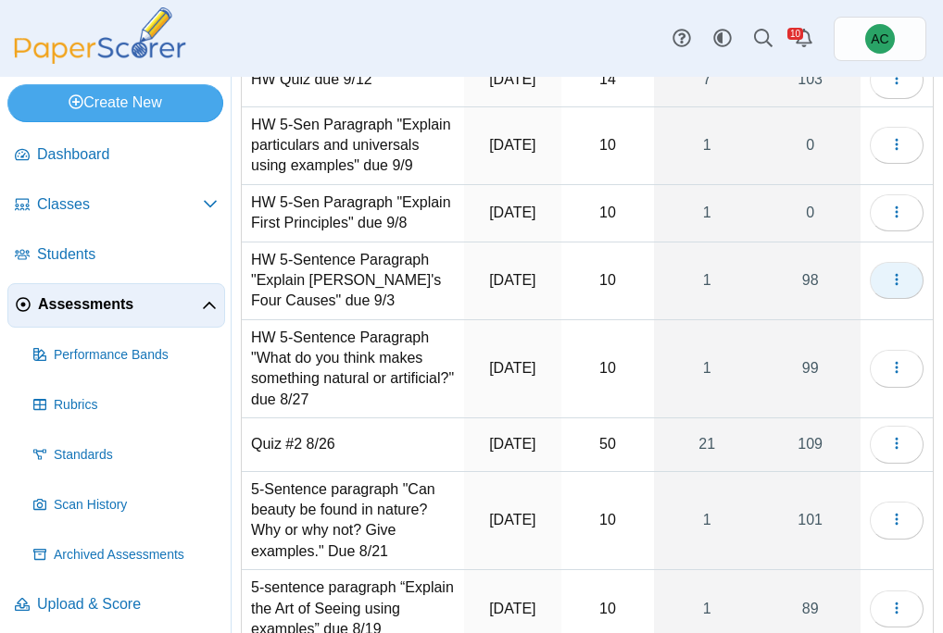
click at [909, 299] on button "button" at bounding box center [897, 280] width 54 height 37
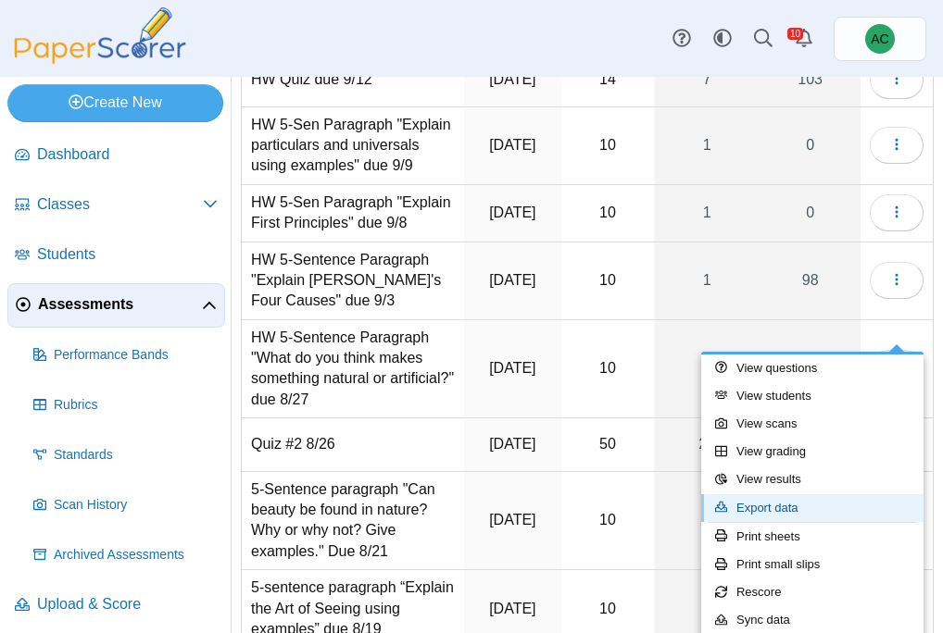
click at [787, 503] on link "Export data" at bounding box center [812, 509] width 222 height 28
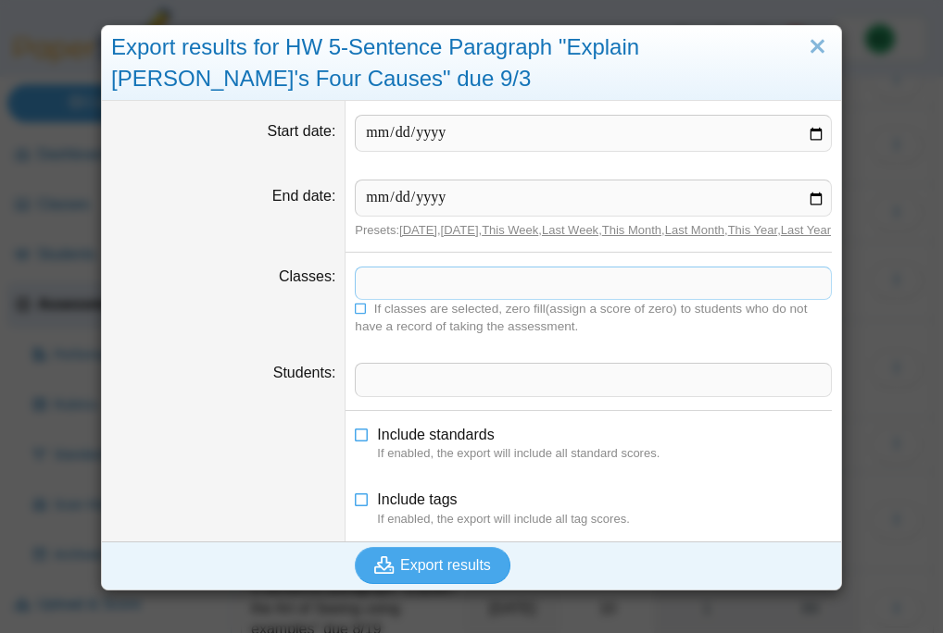
click at [412, 294] on span at bounding box center [593, 283] width 475 height 31
click at [360, 313] on icon at bounding box center [361, 307] width 13 height 11
click at [444, 573] on span "Export results" at bounding box center [445, 565] width 91 height 16
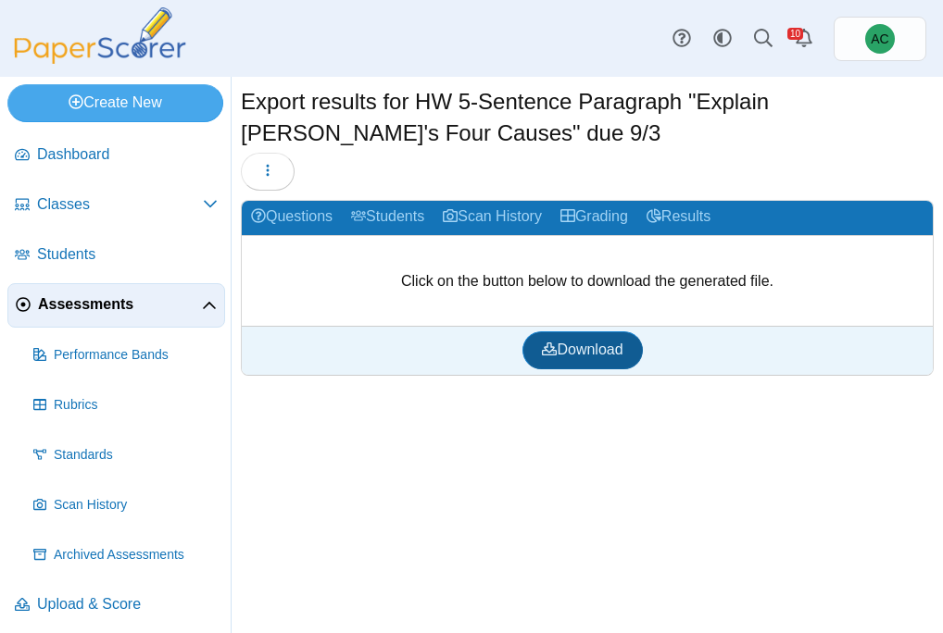
click at [571, 360] on link "Download" at bounding box center [581, 350] width 119 height 37
click at [72, 309] on span "Assessments" at bounding box center [120, 304] width 164 height 20
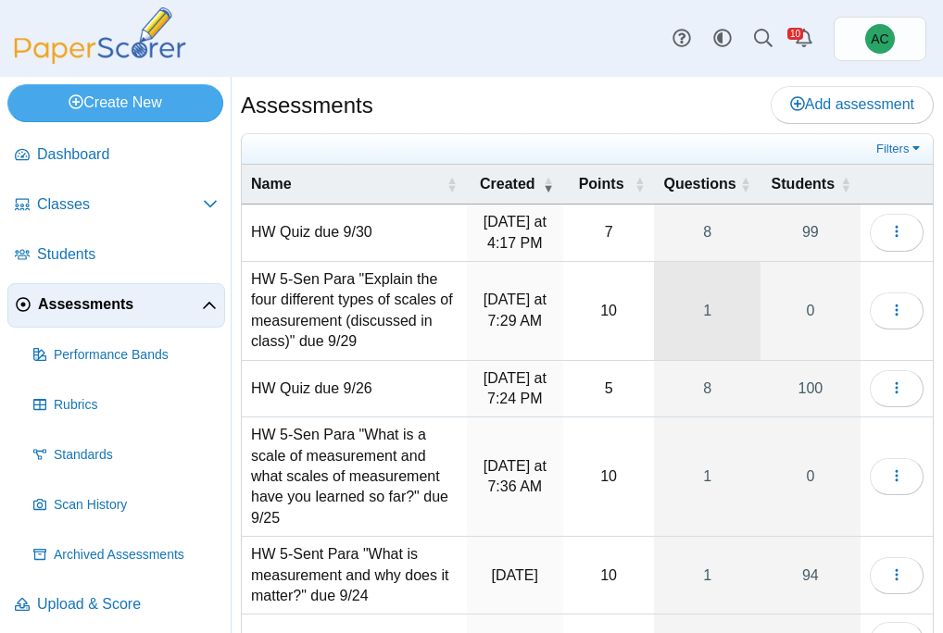
scroll to position [411, 0]
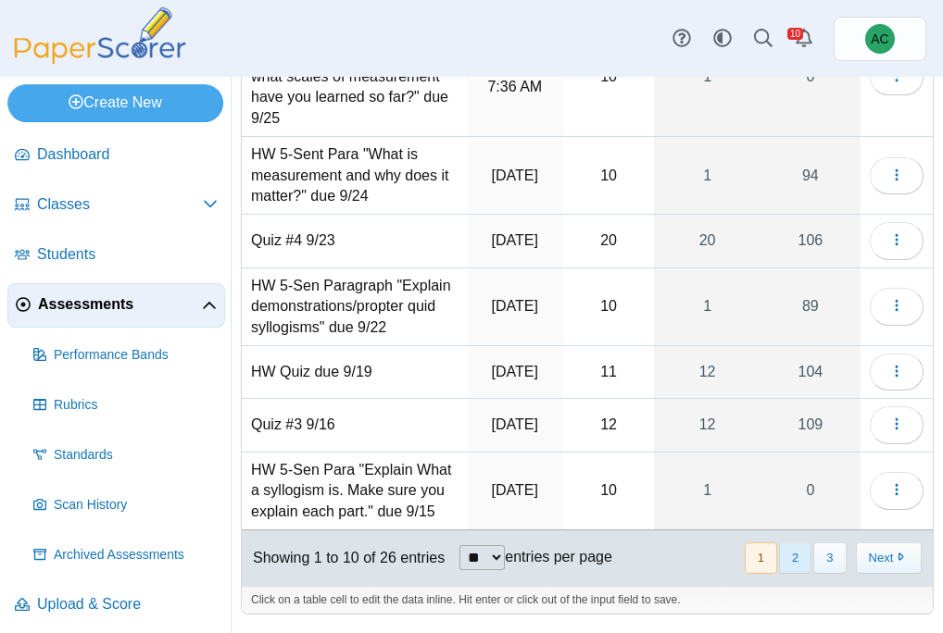
click at [785, 552] on button "2" at bounding box center [795, 558] width 32 height 31
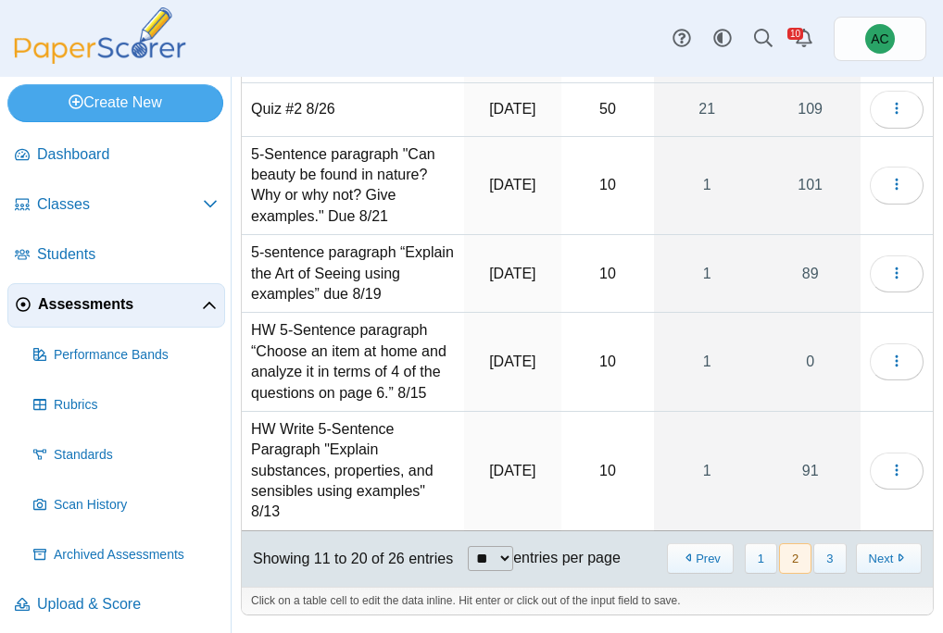
scroll to position [0, 0]
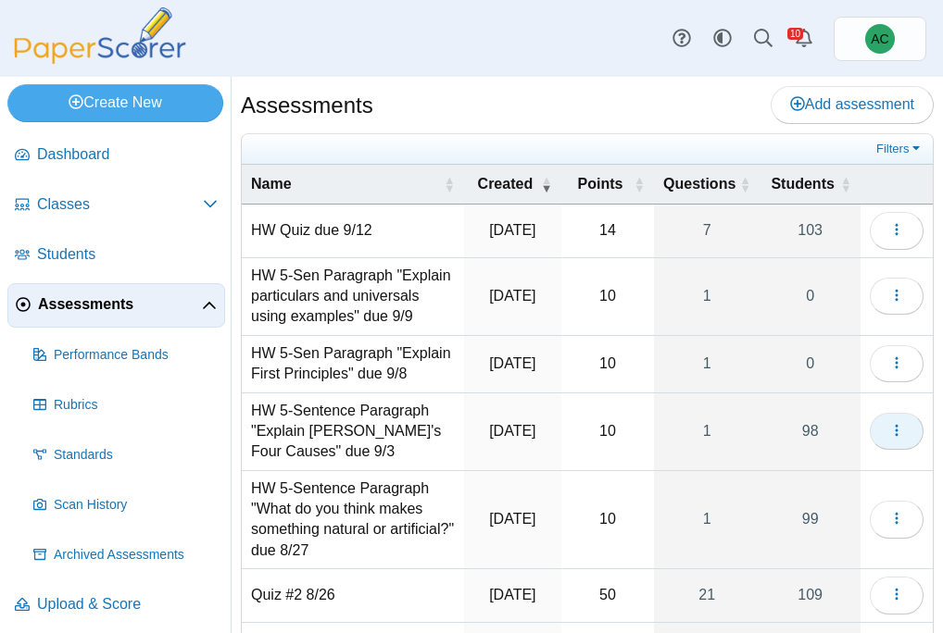
click at [916, 450] on button "button" at bounding box center [897, 431] width 54 height 37
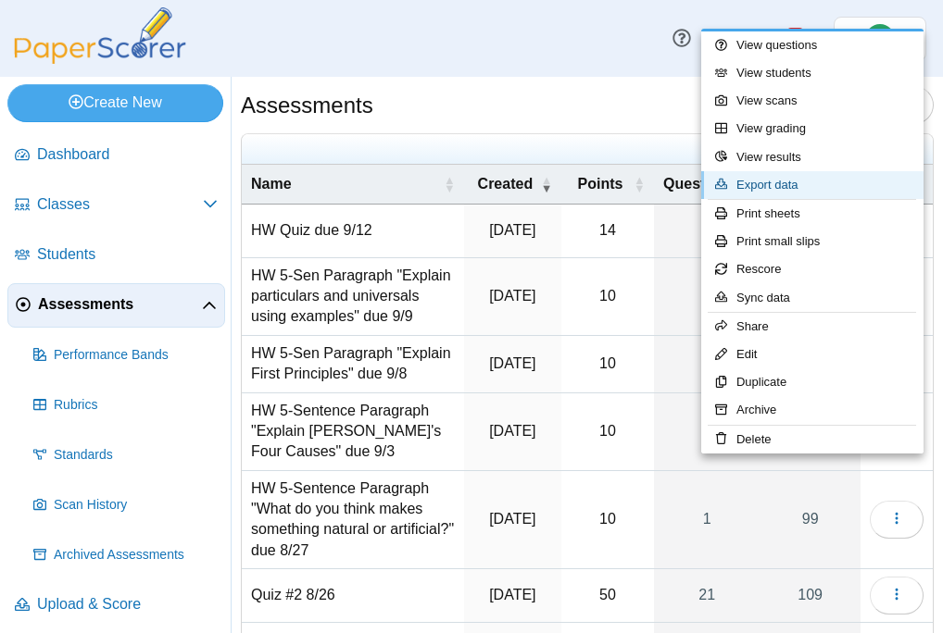
click at [794, 185] on link "Export data" at bounding box center [812, 185] width 222 height 28
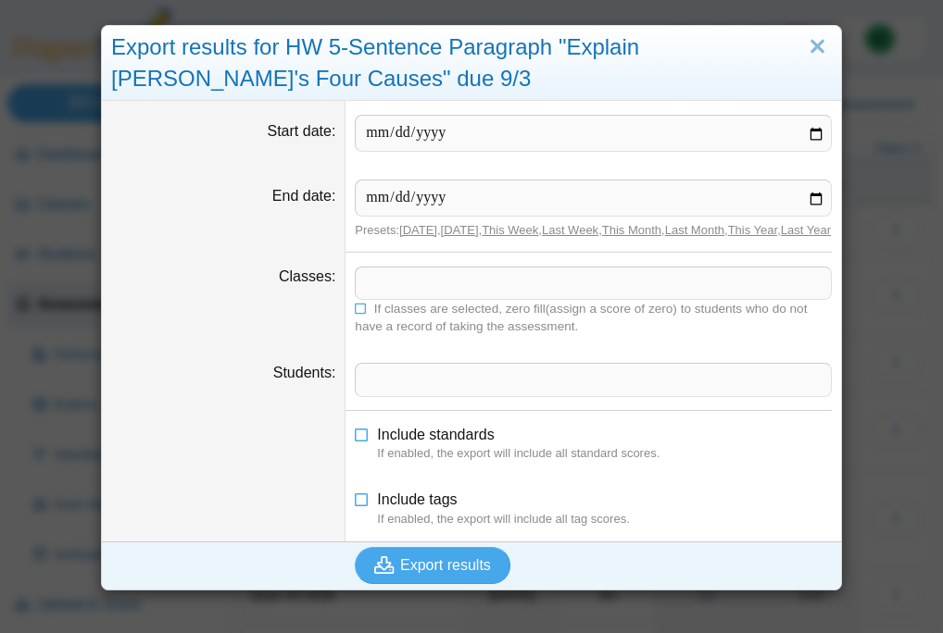
click at [404, 299] on span at bounding box center [593, 283] width 475 height 31
click at [361, 313] on icon at bounding box center [361, 307] width 13 height 11
click at [408, 573] on span "Export results" at bounding box center [445, 565] width 91 height 16
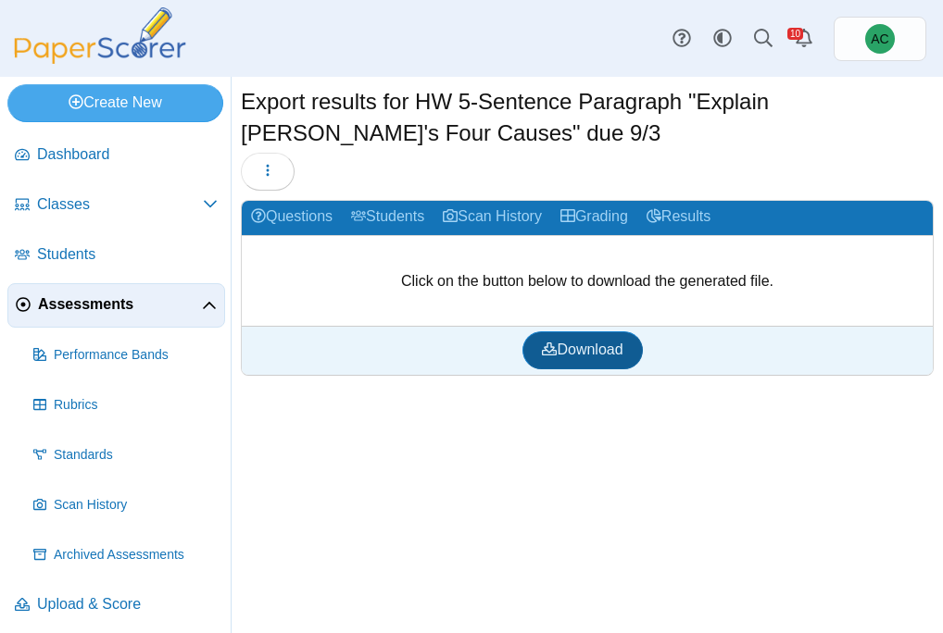
click at [554, 351] on span "Download" at bounding box center [582, 350] width 81 height 16
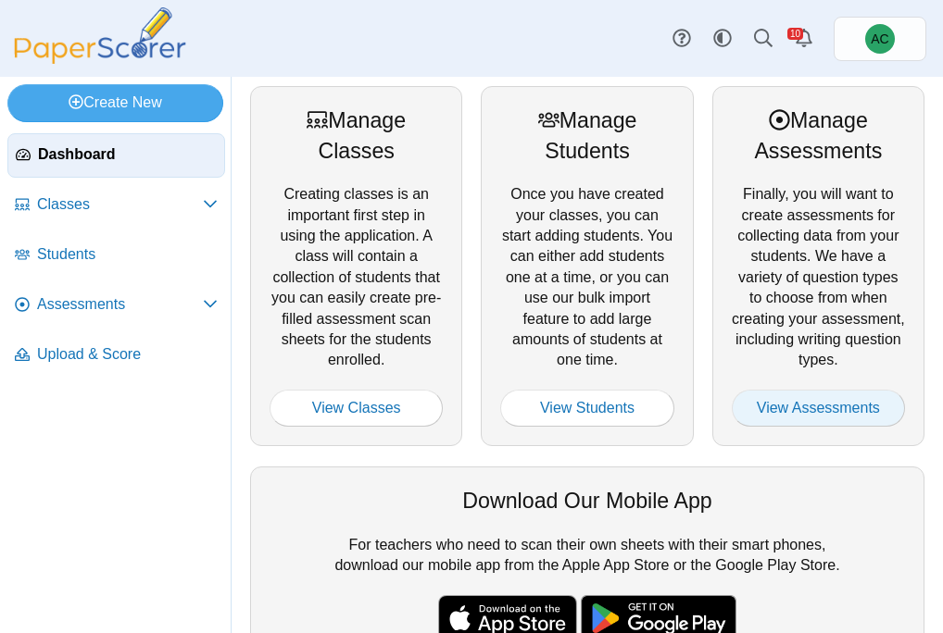
click at [834, 400] on link "View Assessments" at bounding box center [818, 408] width 173 height 37
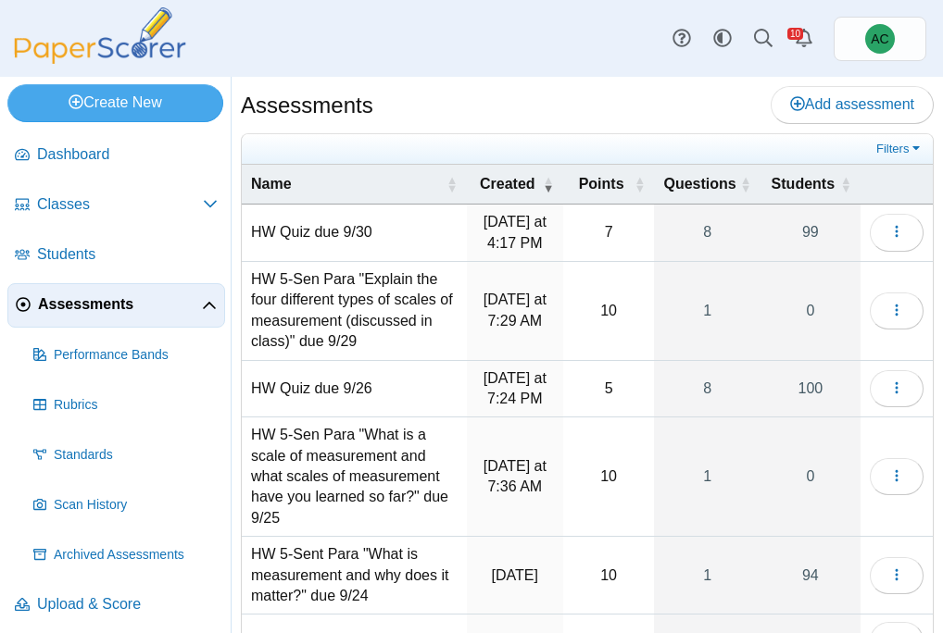
scroll to position [411, 0]
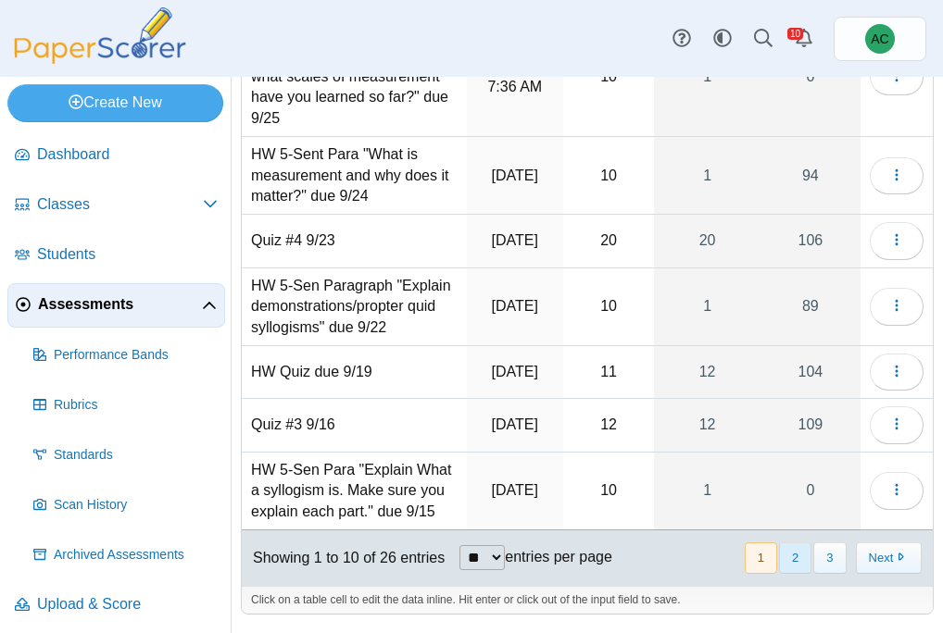
click at [795, 562] on button "2" at bounding box center [795, 558] width 32 height 31
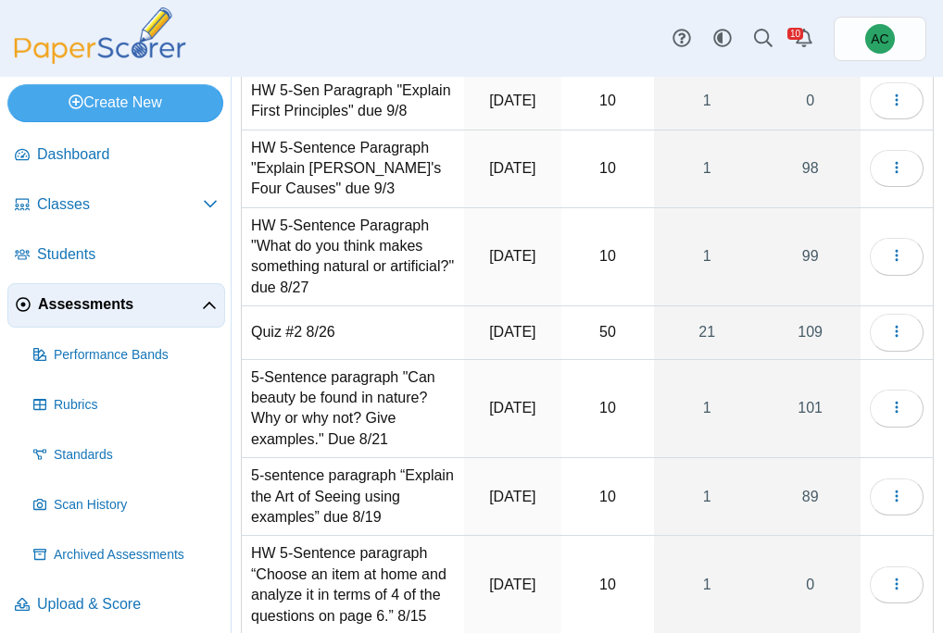
scroll to position [252, 0]
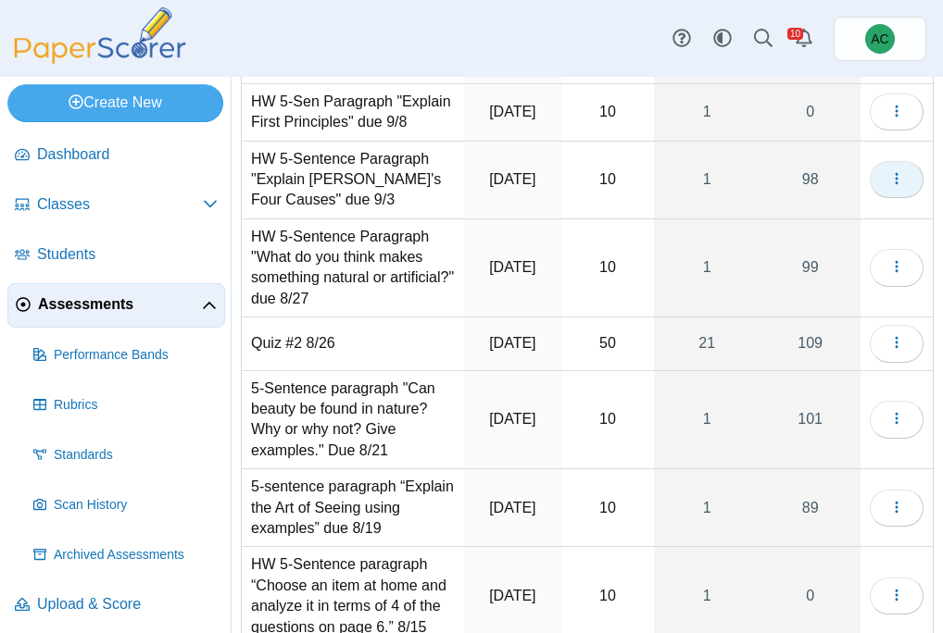
click at [887, 198] on button "button" at bounding box center [897, 179] width 54 height 37
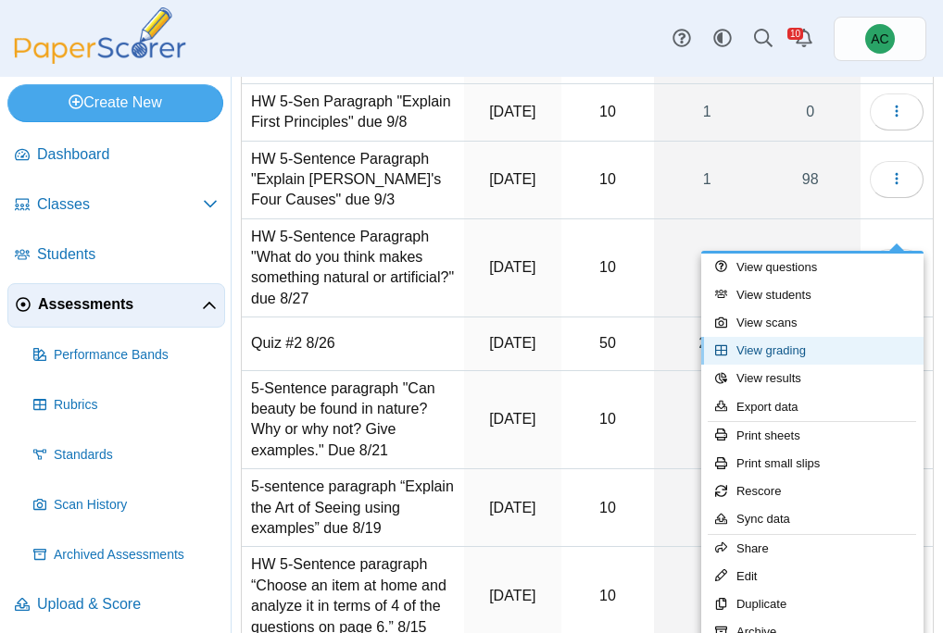
click at [787, 355] on link "View grading" at bounding box center [812, 351] width 222 height 28
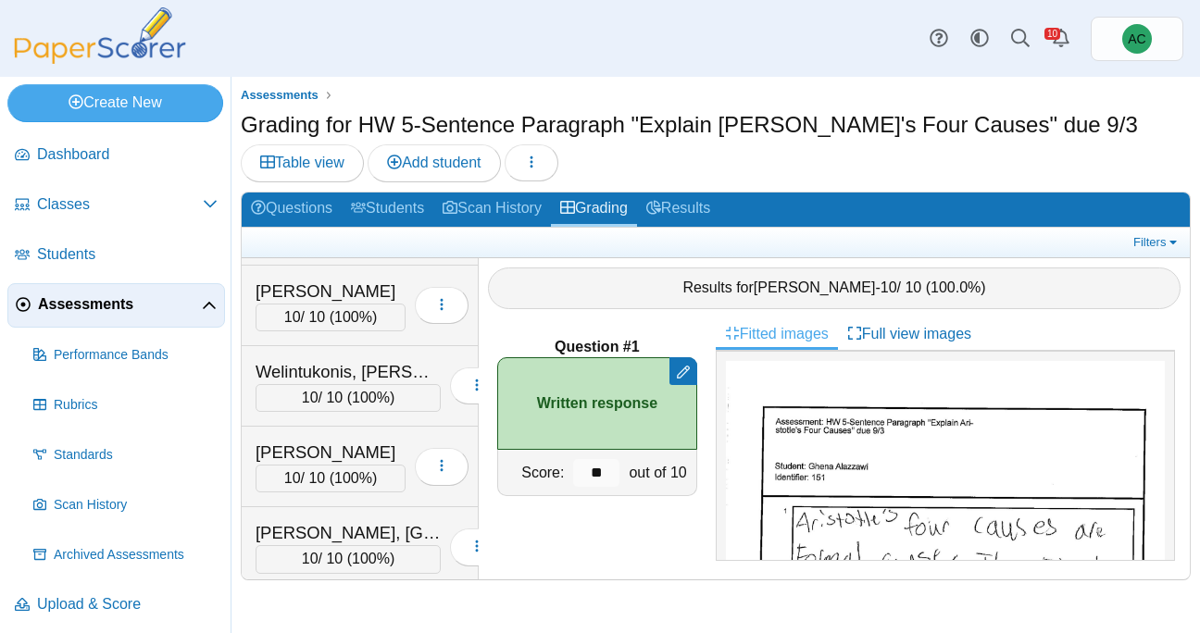
scroll to position [7587, 0]
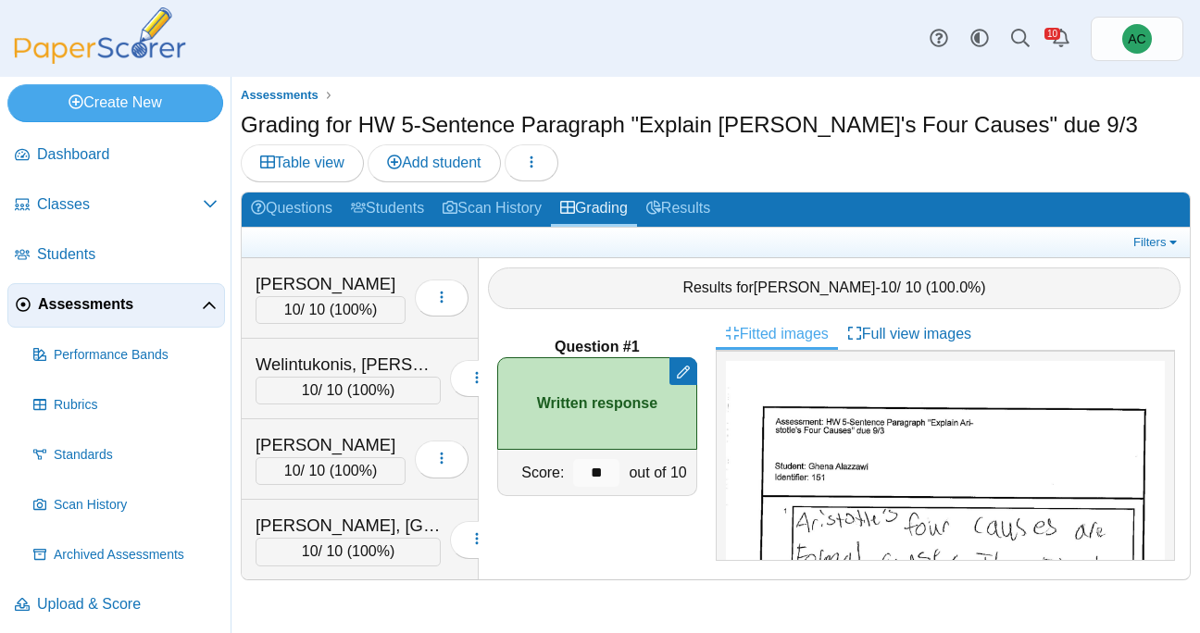
click at [117, 31] on img at bounding box center [99, 35] width 185 height 56
